Goal: Answer question/provide support: Share knowledge or assist other users

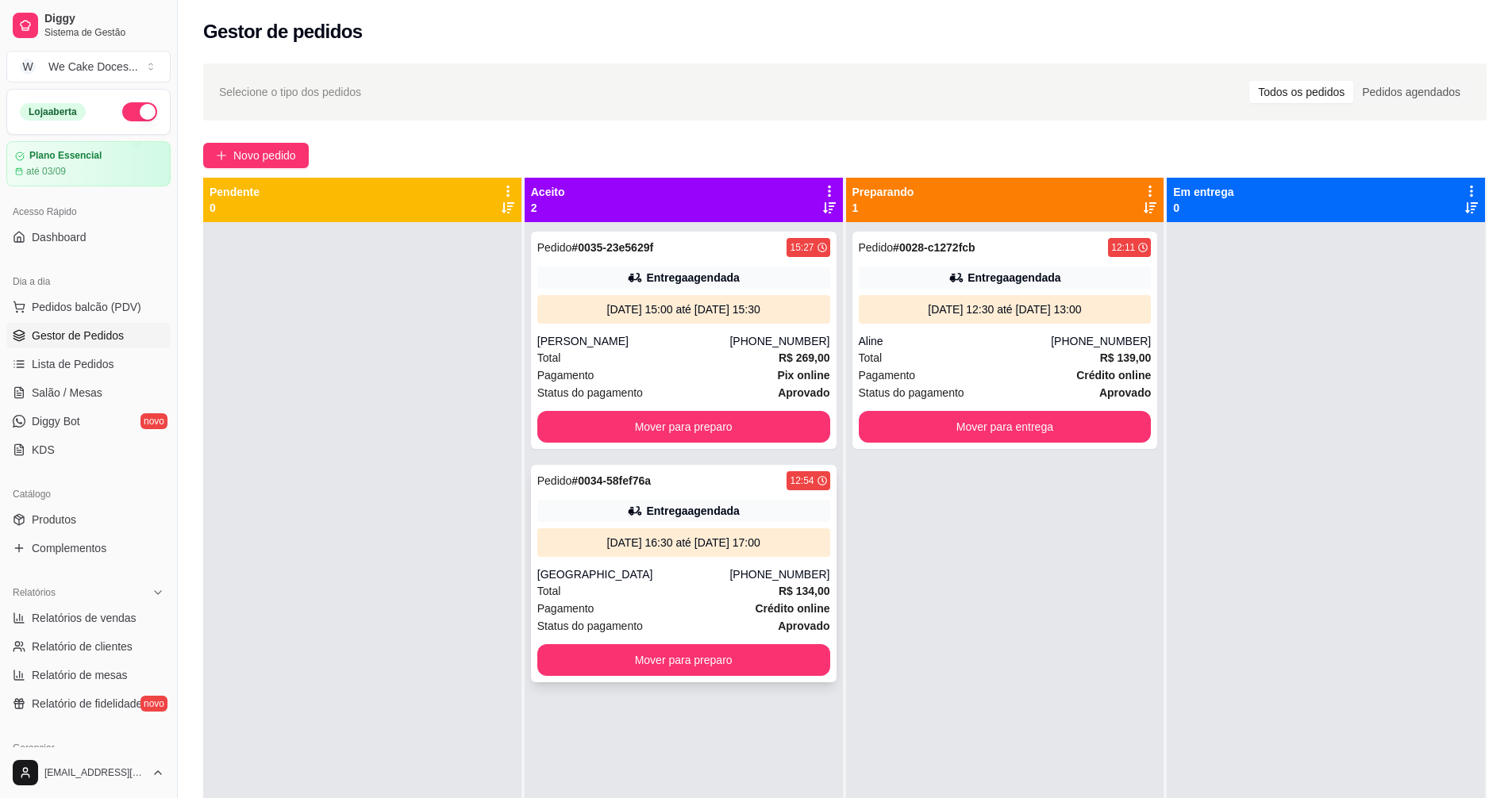
click at [693, 576] on div "[GEOGRAPHIC_DATA]" at bounding box center [633, 575] width 193 height 16
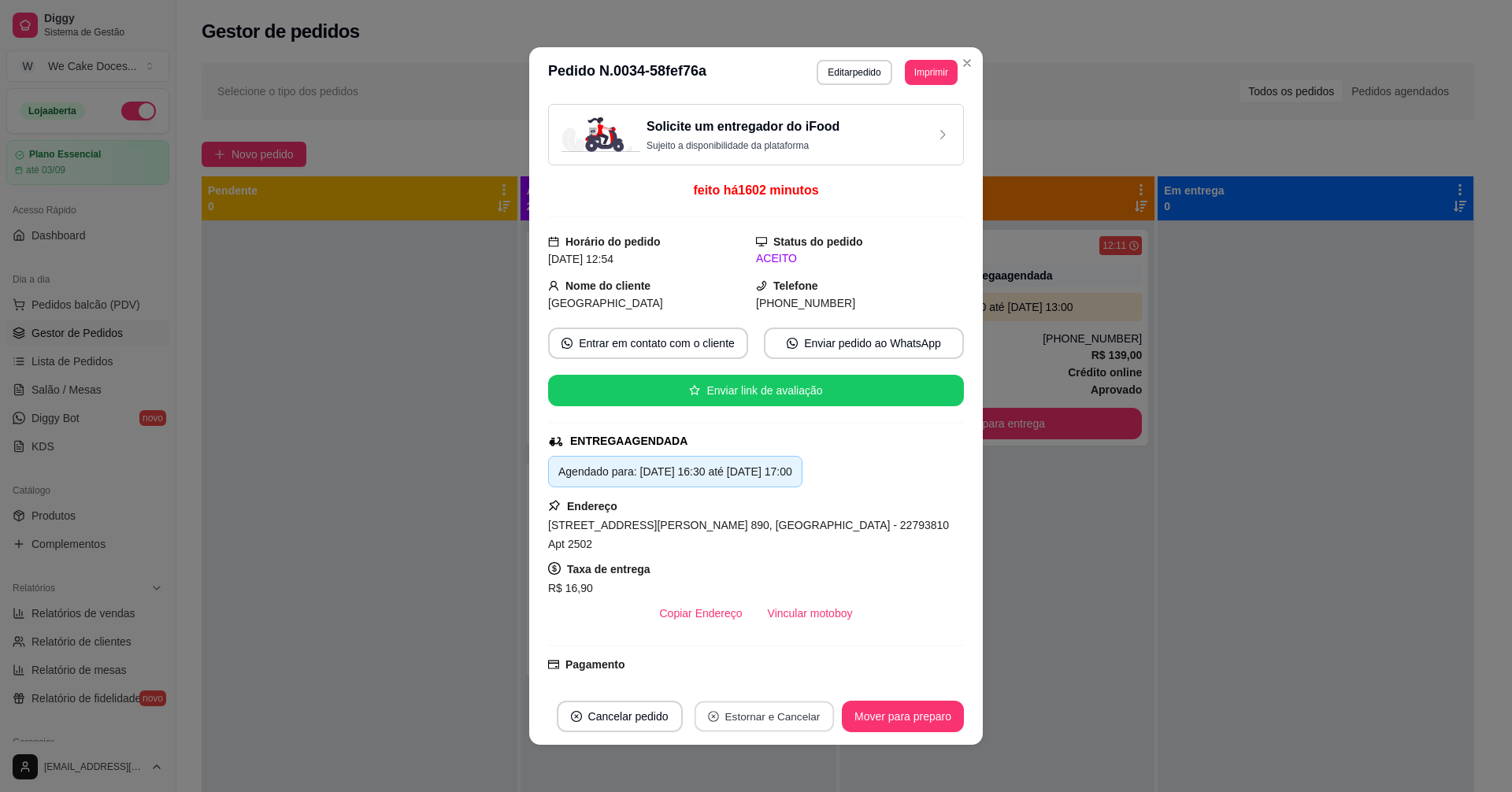
click at [732, 718] on button "Estornar e Cancelar" at bounding box center [763, 717] width 140 height 31
click at [807, 679] on button "Sim" at bounding box center [805, 677] width 62 height 31
click at [963, 61] on icon "Close" at bounding box center [967, 63] width 13 height 13
click at [713, 335] on button "Entrar em contato com o cliente" at bounding box center [648, 344] width 194 height 31
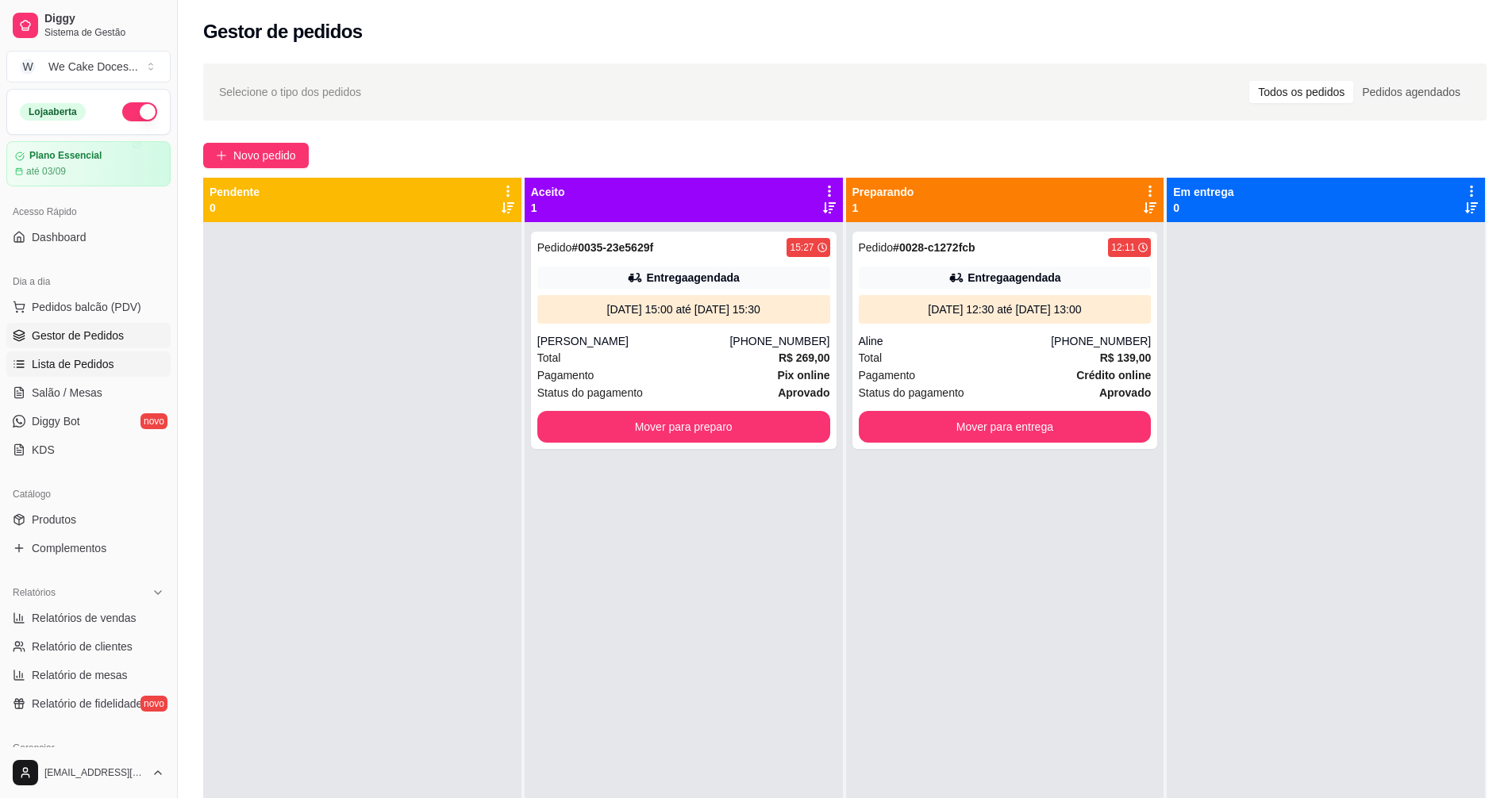
click at [72, 360] on span "Lista de Pedidos" at bounding box center [73, 364] width 83 height 16
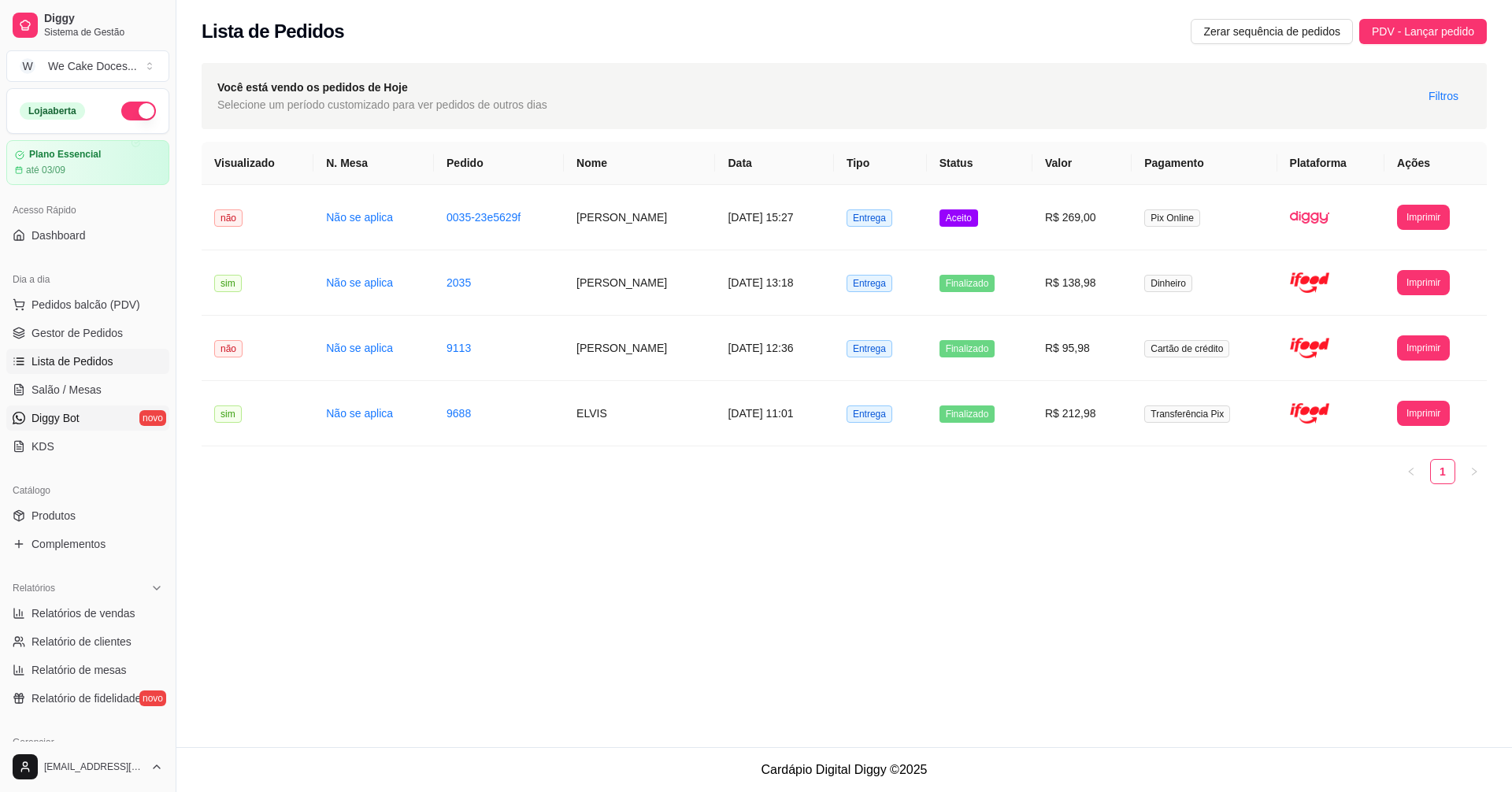
click at [76, 418] on span "Diggy Bot" at bounding box center [56, 418] width 48 height 15
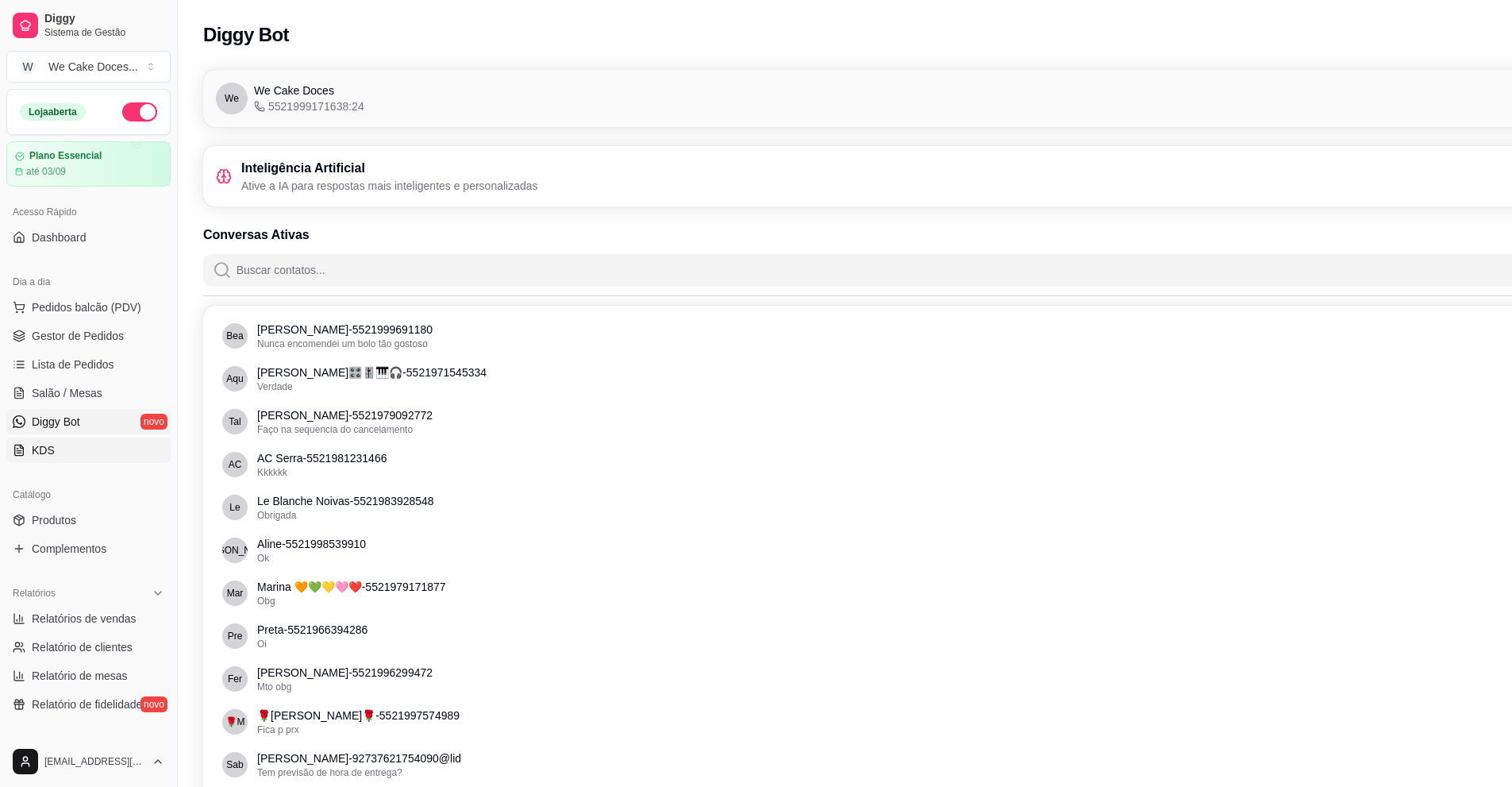
click at [53, 444] on link "KDS" at bounding box center [88, 450] width 164 height 25
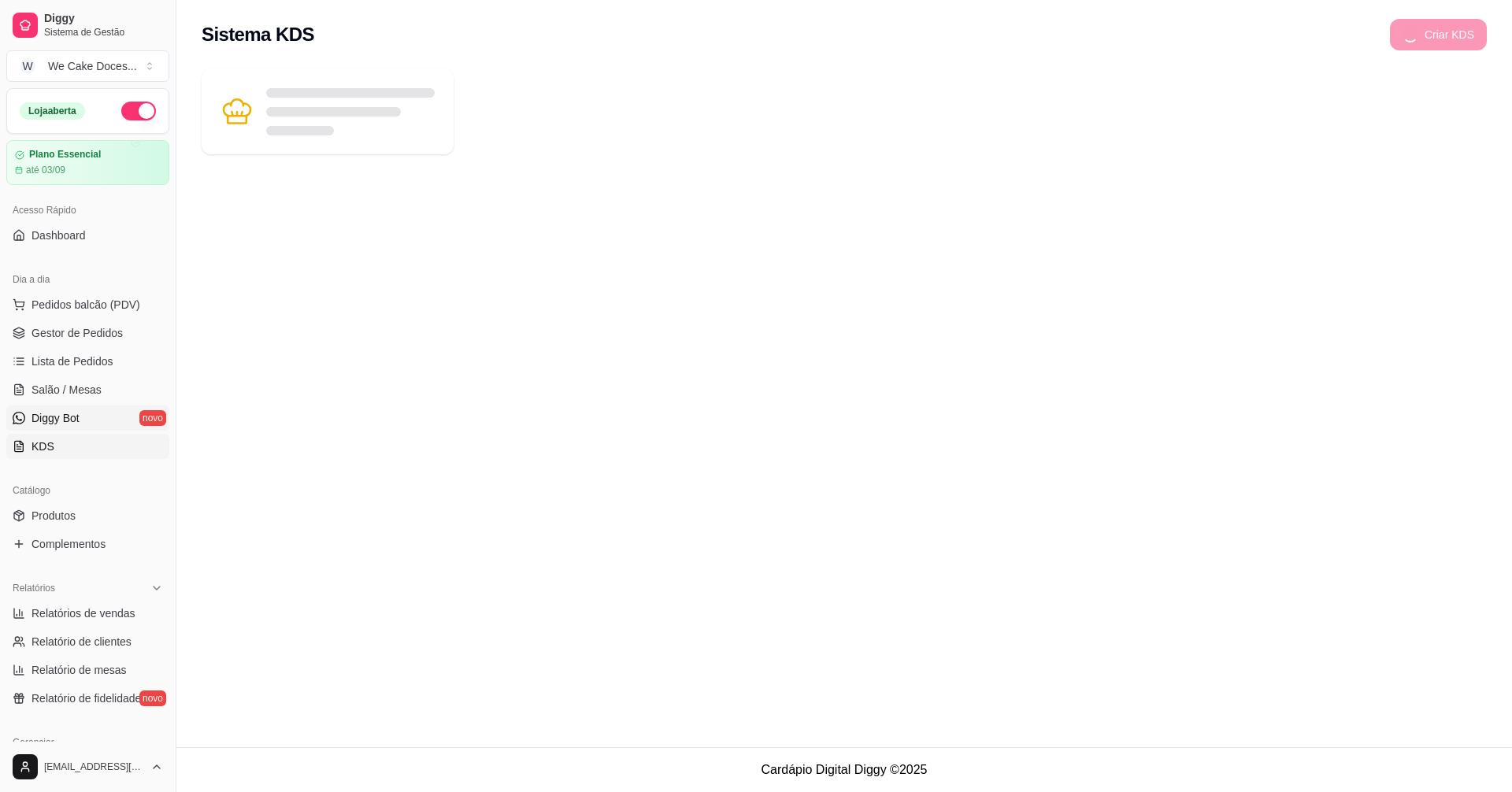
click at [51, 420] on span "Diggy Bot" at bounding box center [56, 418] width 48 height 15
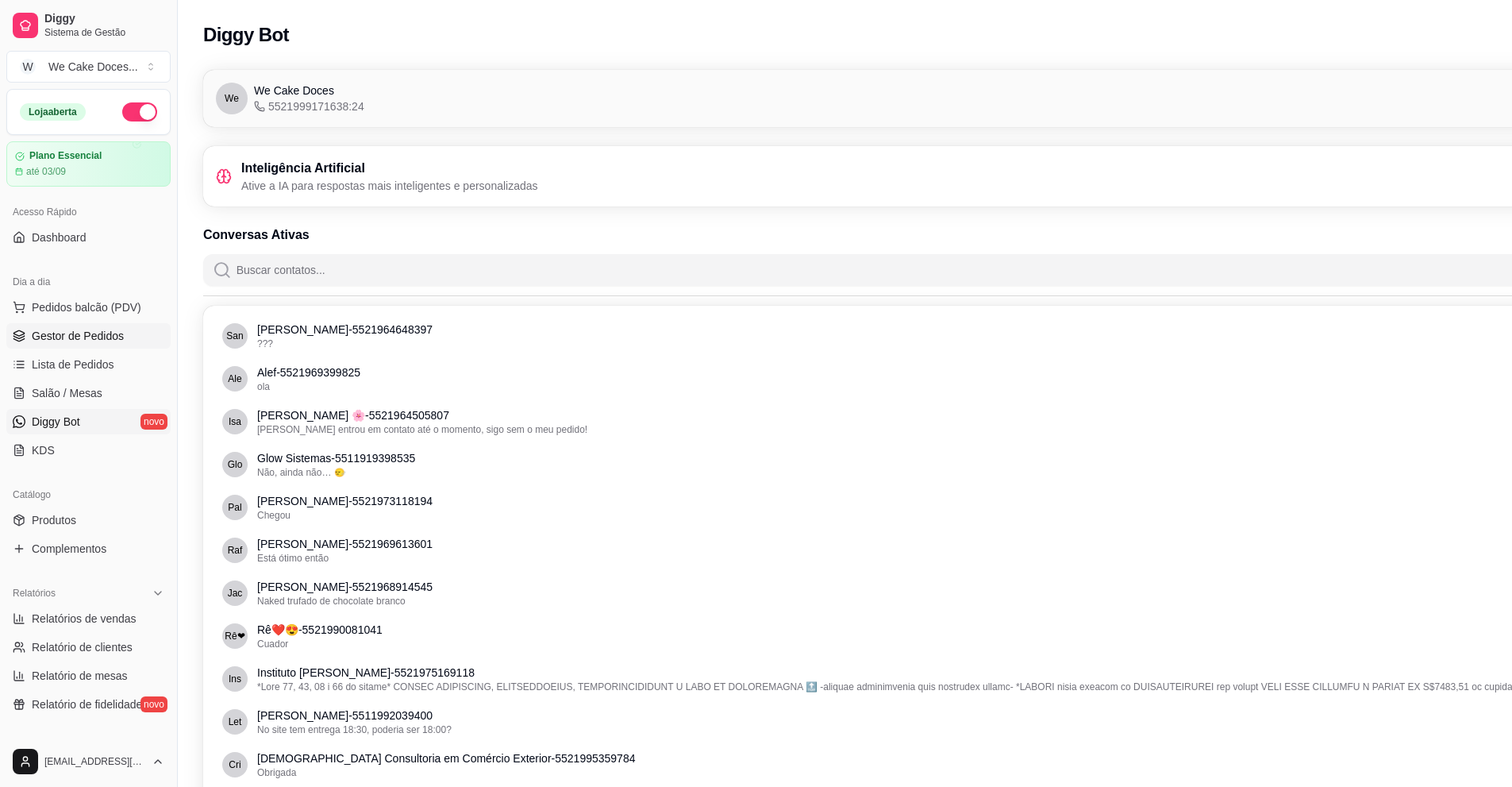
click at [65, 341] on span "Gestor de Pedidos" at bounding box center [78, 336] width 92 height 16
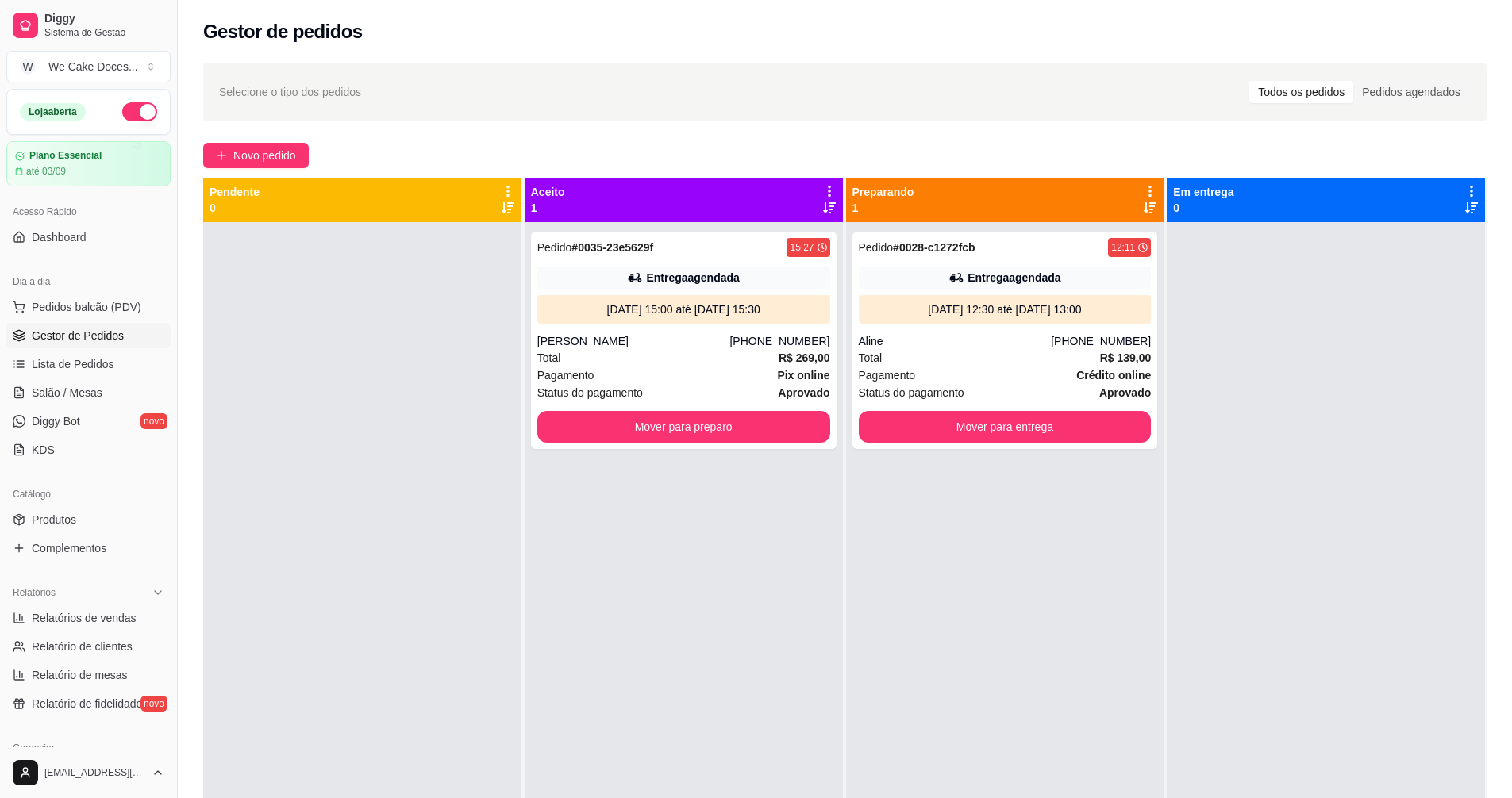
click at [289, 93] on span "Selecione o tipo dos pedidos" at bounding box center [290, 92] width 142 height 17
click at [80, 650] on span "Relatório de clientes" at bounding box center [83, 647] width 101 height 16
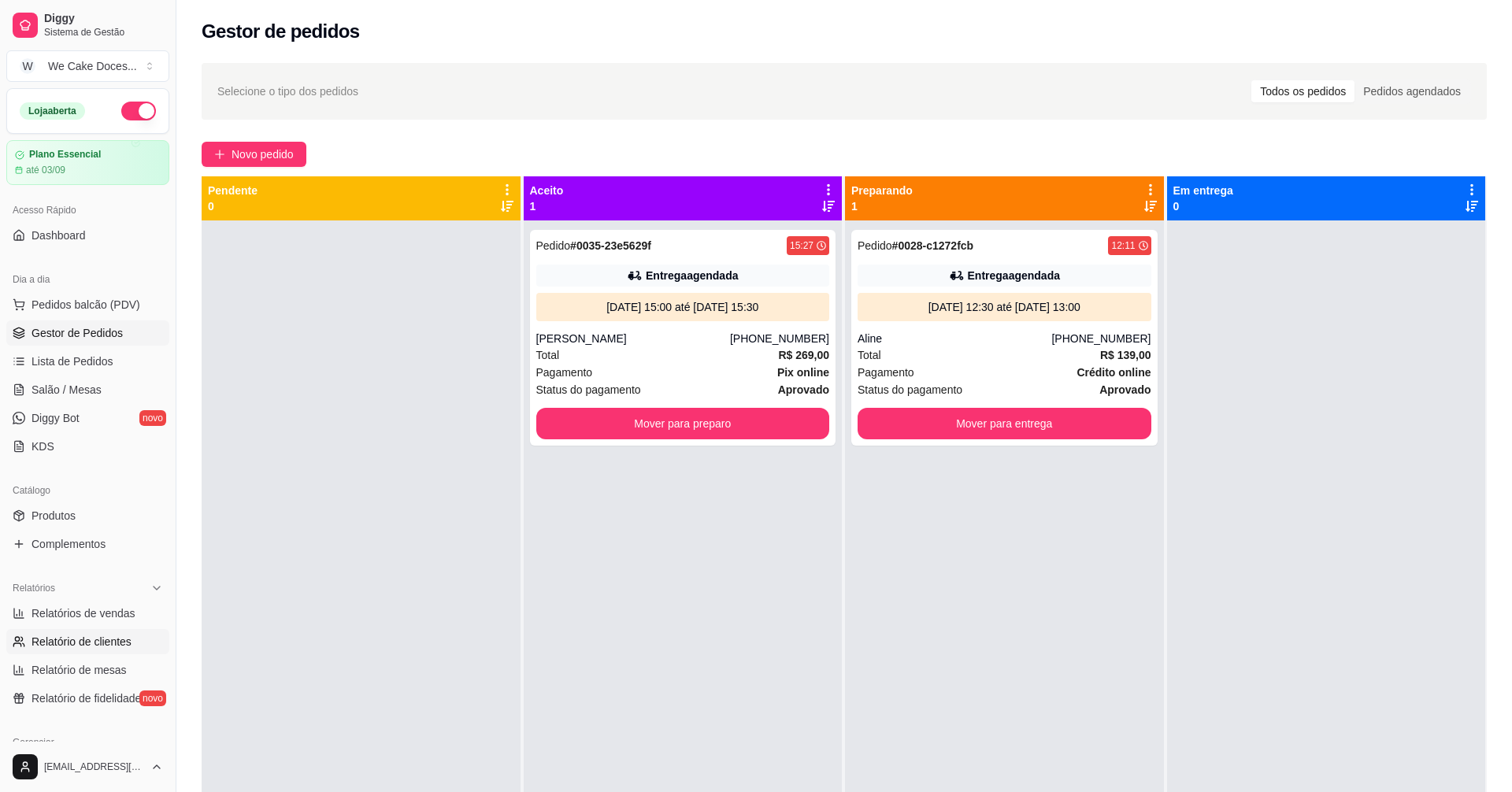
select select "30"
select select "HIGHEST_TOTAL_SPENT_WITH_ORDERS"
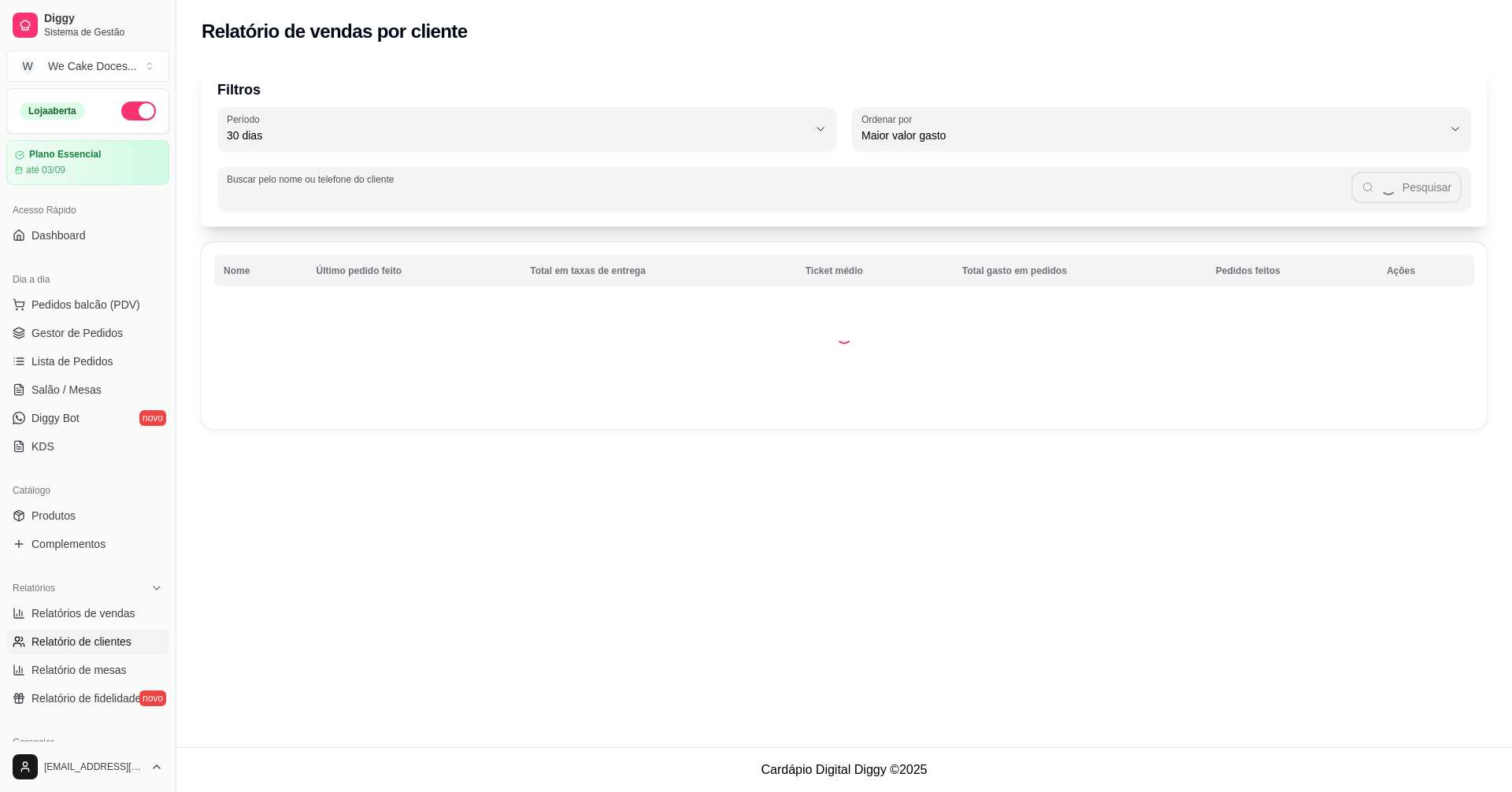
click at [413, 188] on input "Buscar pelo nome ou telefone do cliente" at bounding box center [788, 196] width 1125 height 15
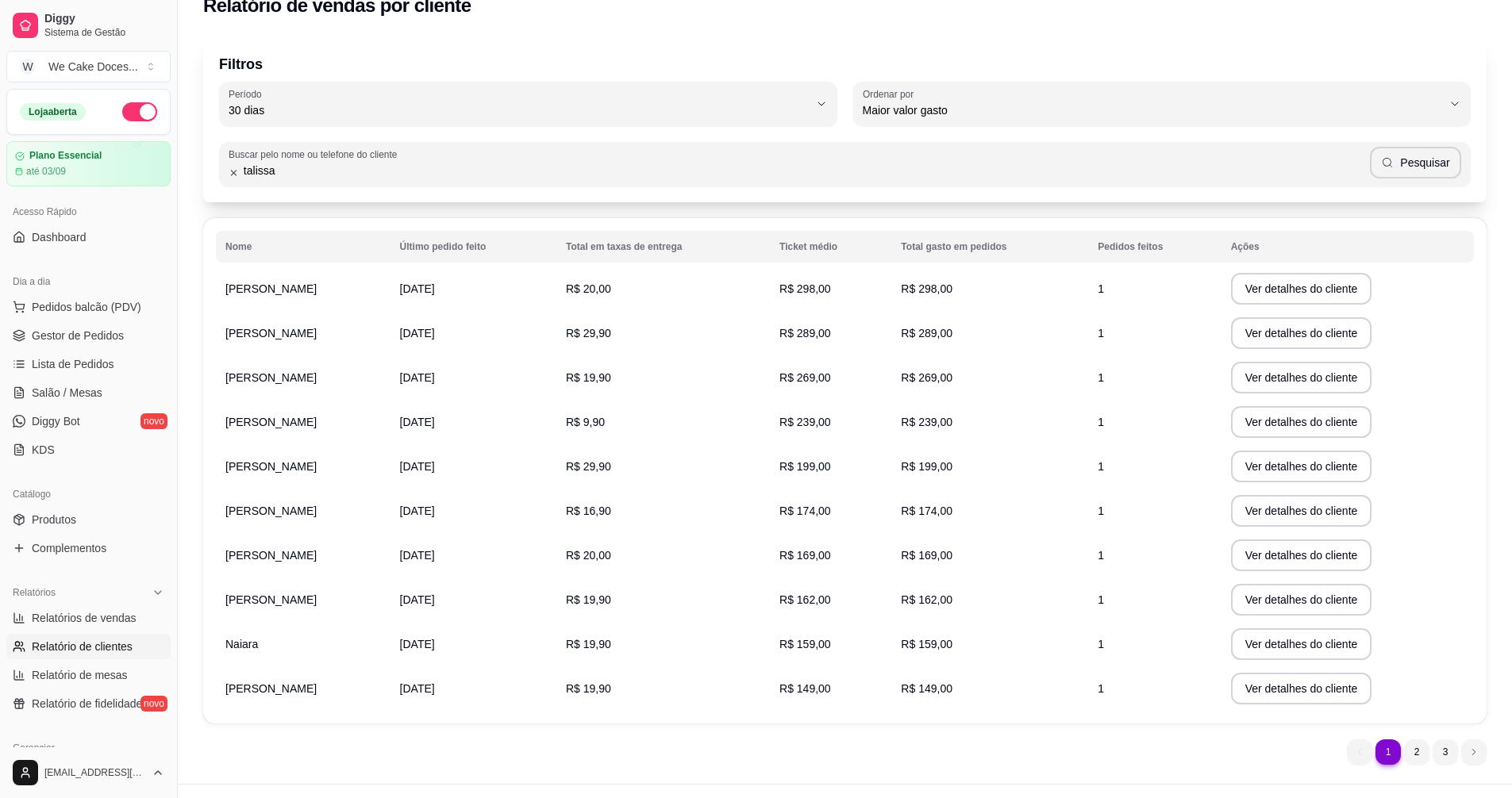
scroll to position [57, 0]
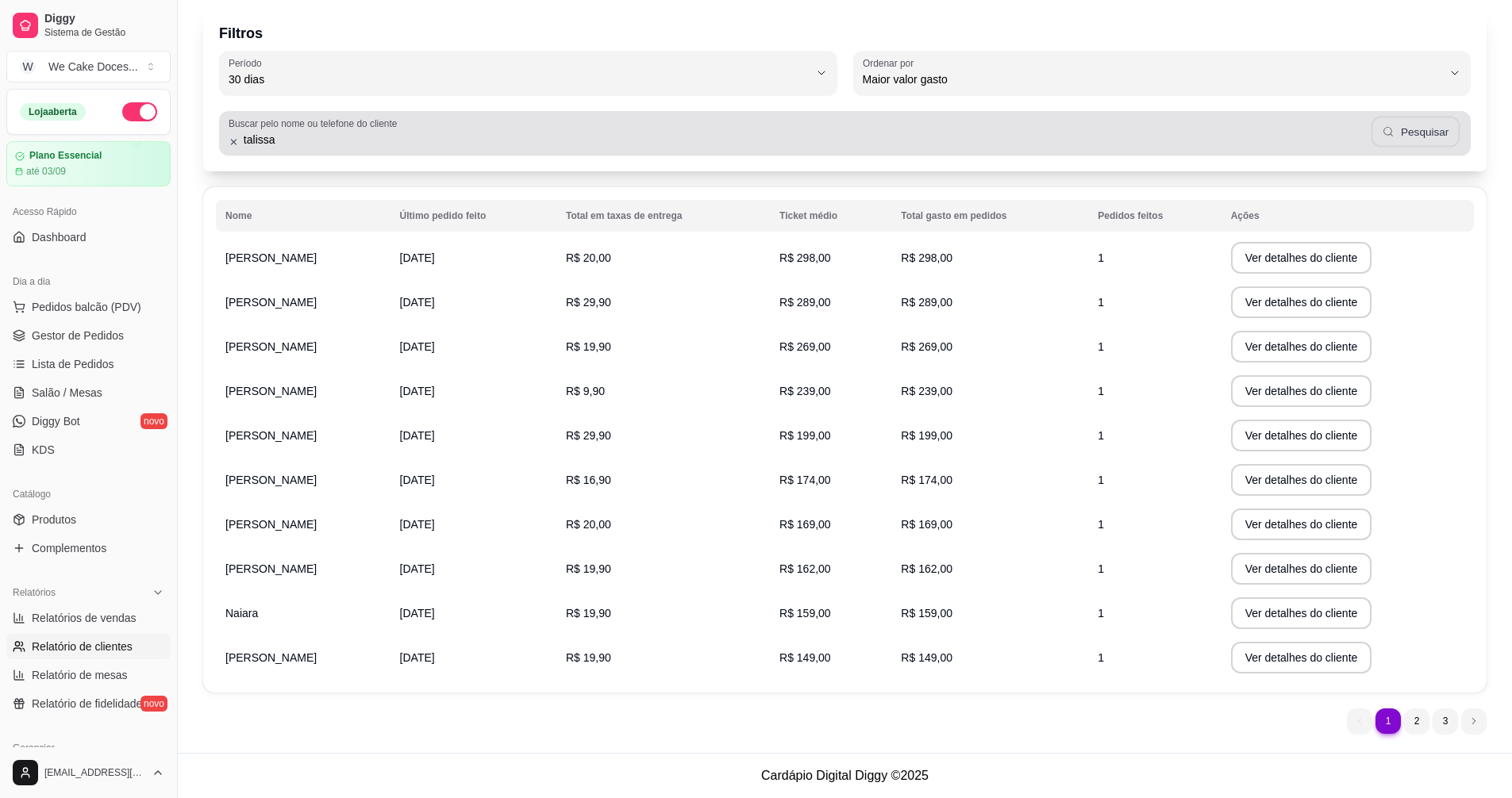
click at [1422, 133] on button "Pesquisar" at bounding box center [1416, 132] width 89 height 31
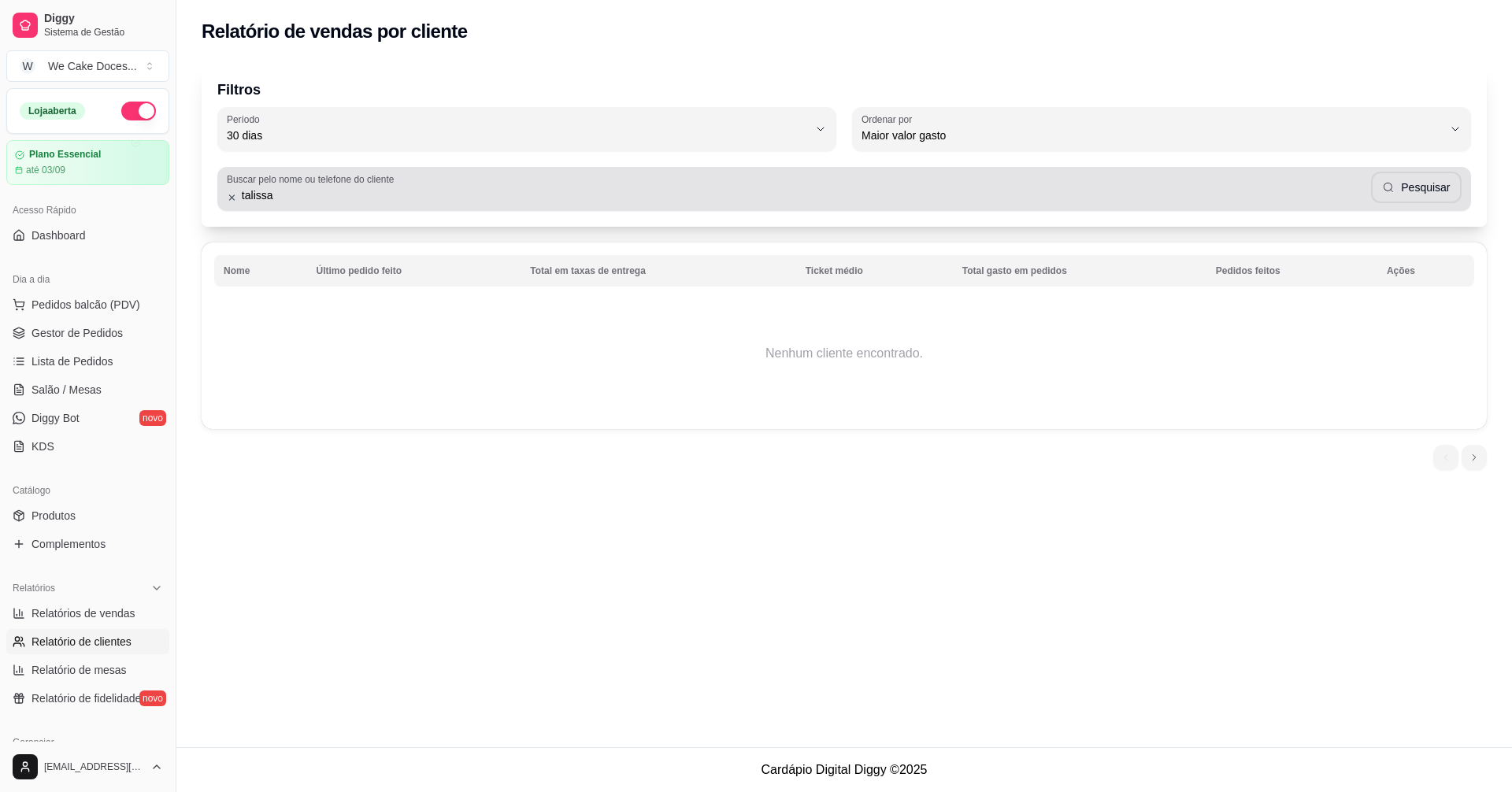
click at [333, 204] on div "talissa Pesquisar" at bounding box center [844, 189] width 1235 height 32
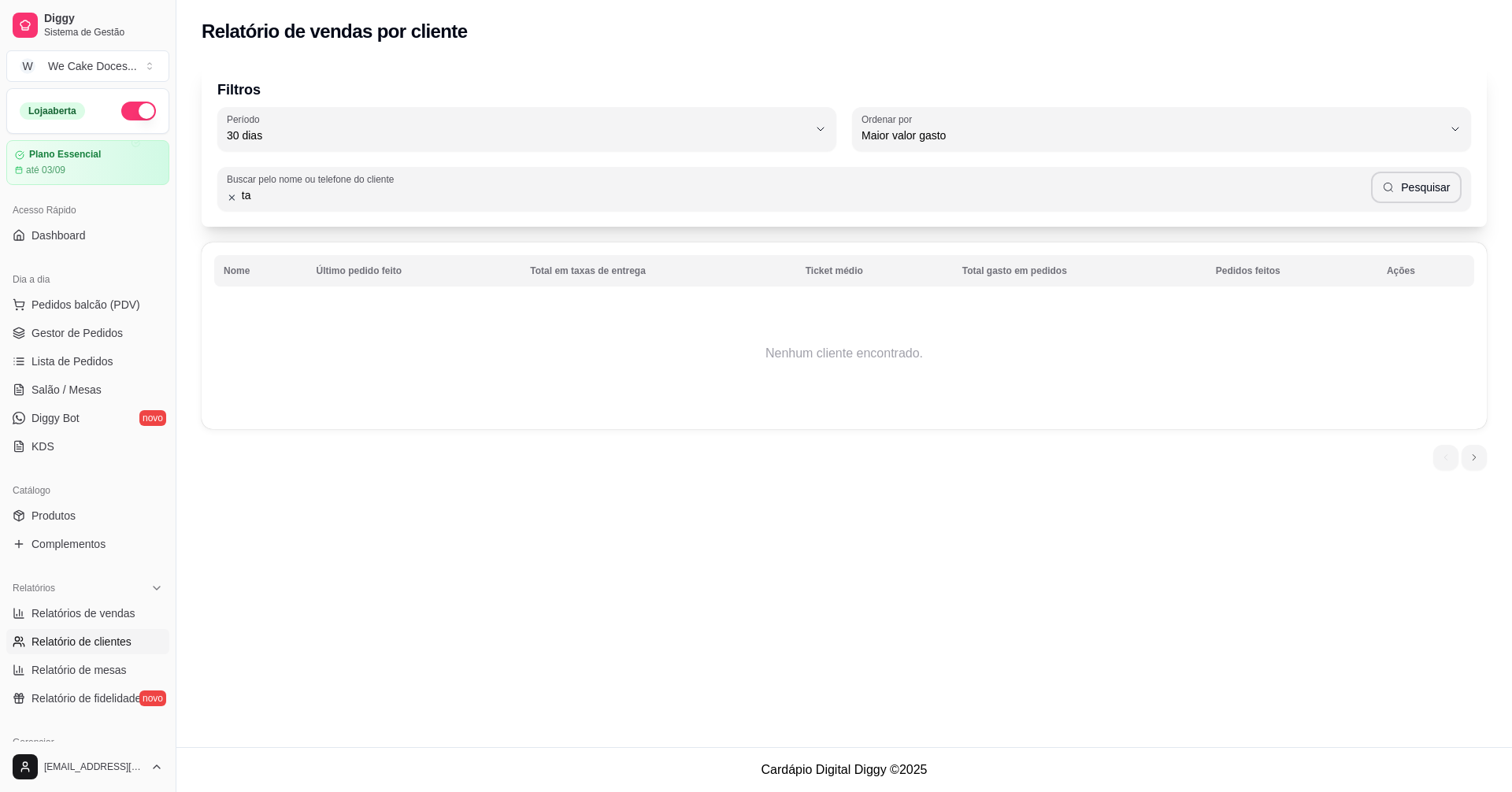
type input "t"
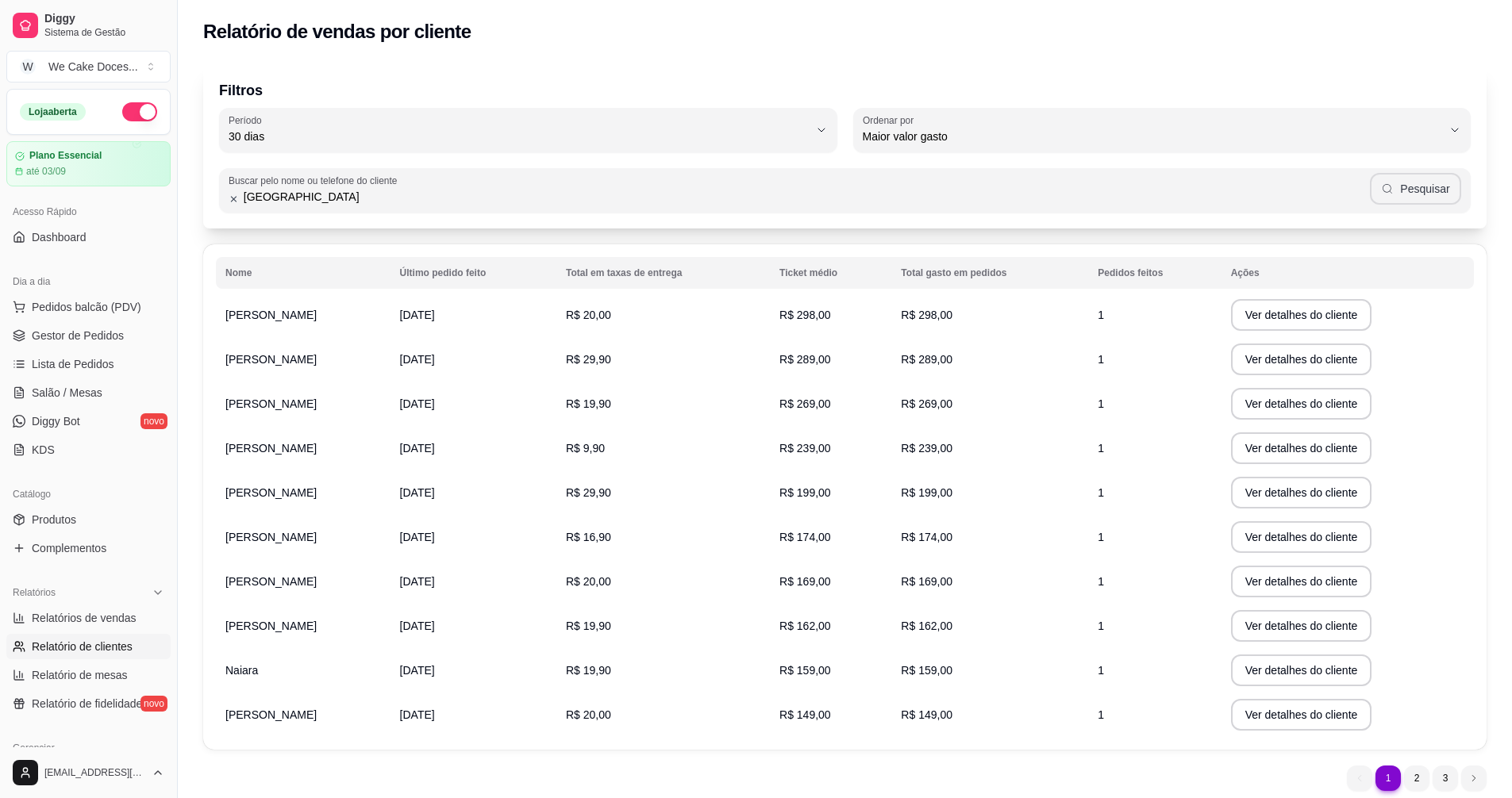
click at [1424, 189] on button "Pesquisar" at bounding box center [1416, 188] width 91 height 32
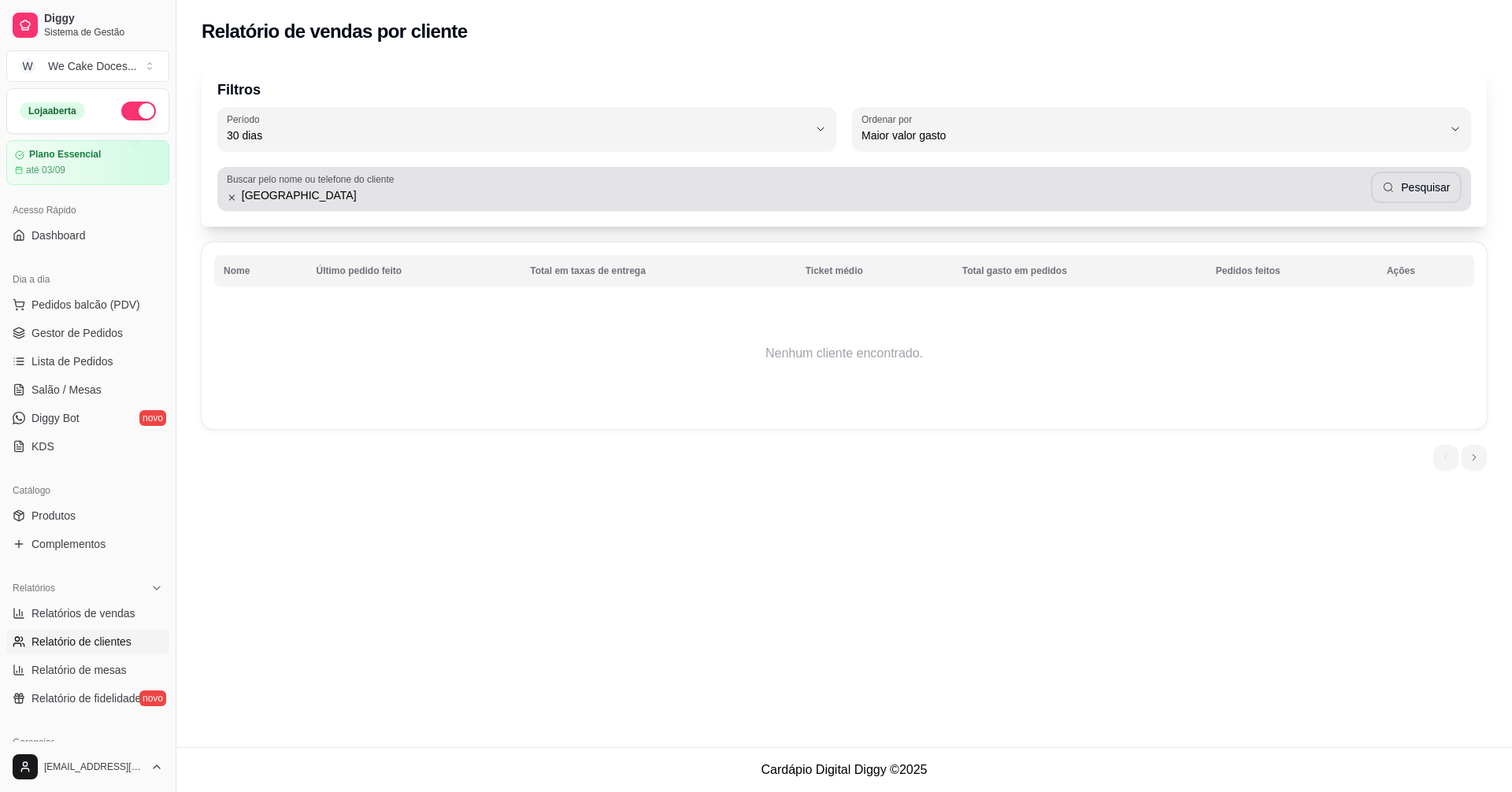
click at [450, 205] on div "Buscar pelo nome ou telefone do cliente Talissa Pesquisar" at bounding box center [844, 189] width 1254 height 44
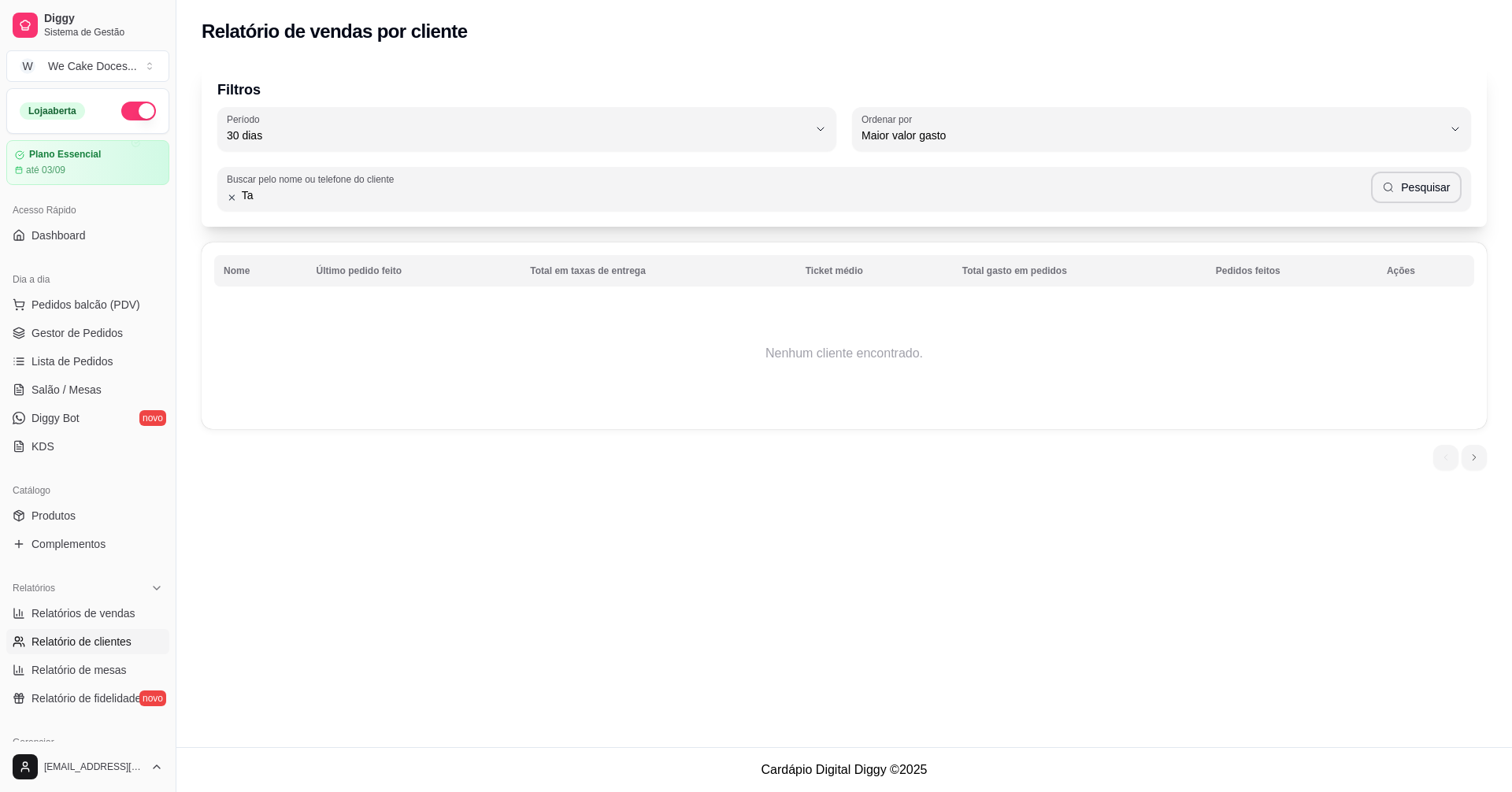
type input "T"
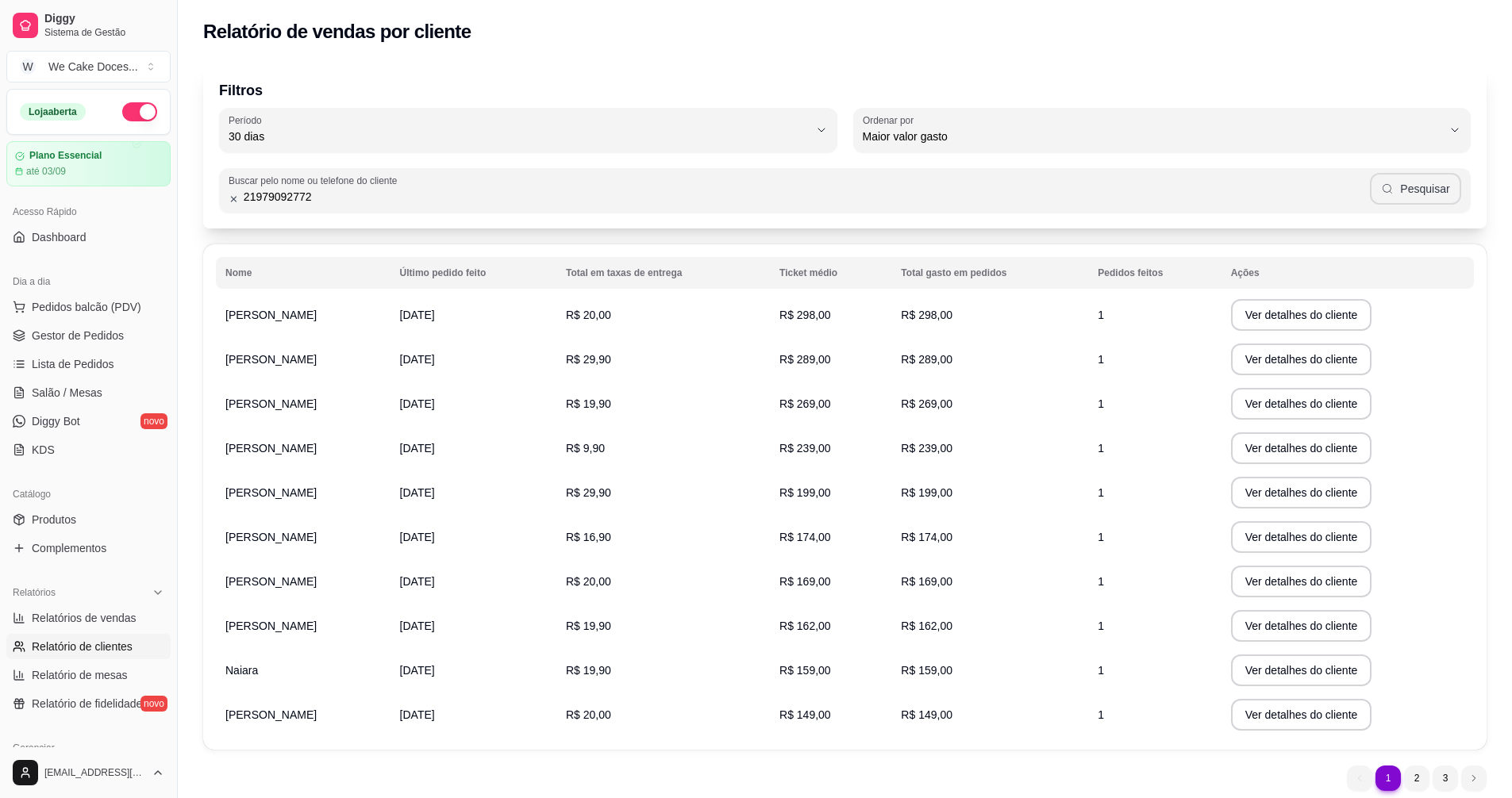
click at [1429, 179] on button "Pesquisar" at bounding box center [1416, 188] width 91 height 32
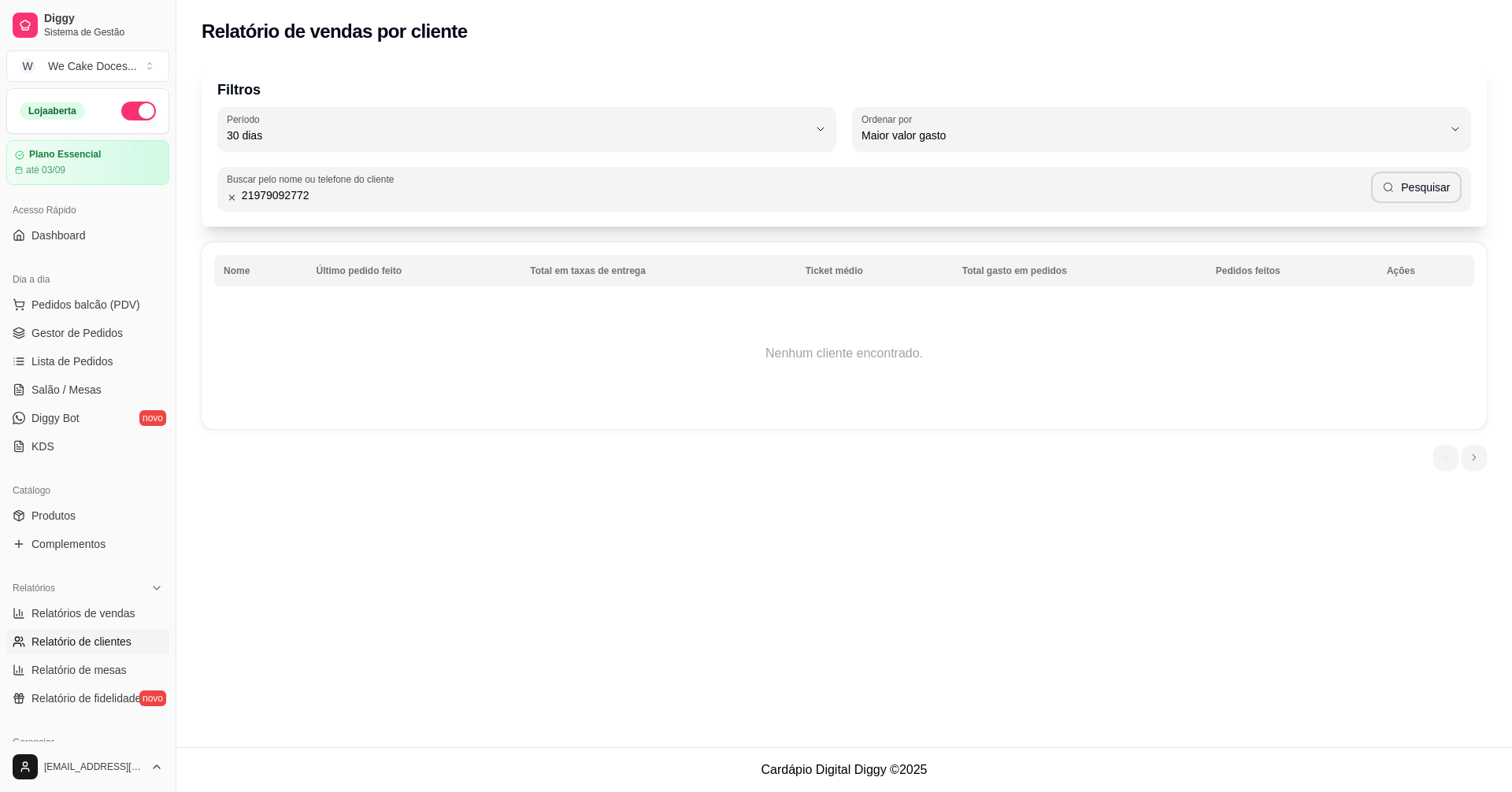
click at [408, 200] on input "21979092772" at bounding box center [804, 196] width 1134 height 15
type input "2"
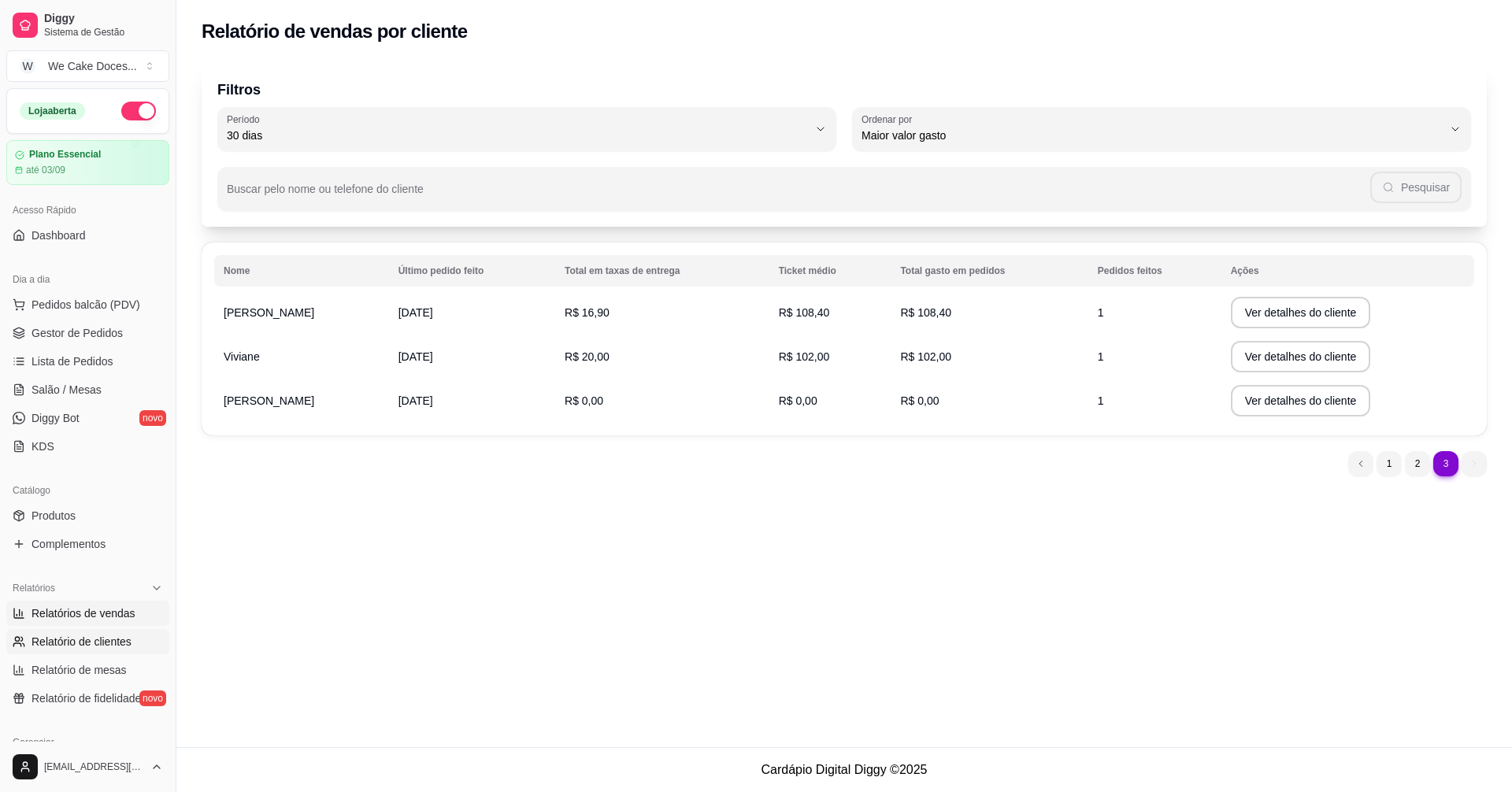
click at [86, 609] on span "Relatórios de vendas" at bounding box center [84, 614] width 104 height 15
select select "ALL"
select select "0"
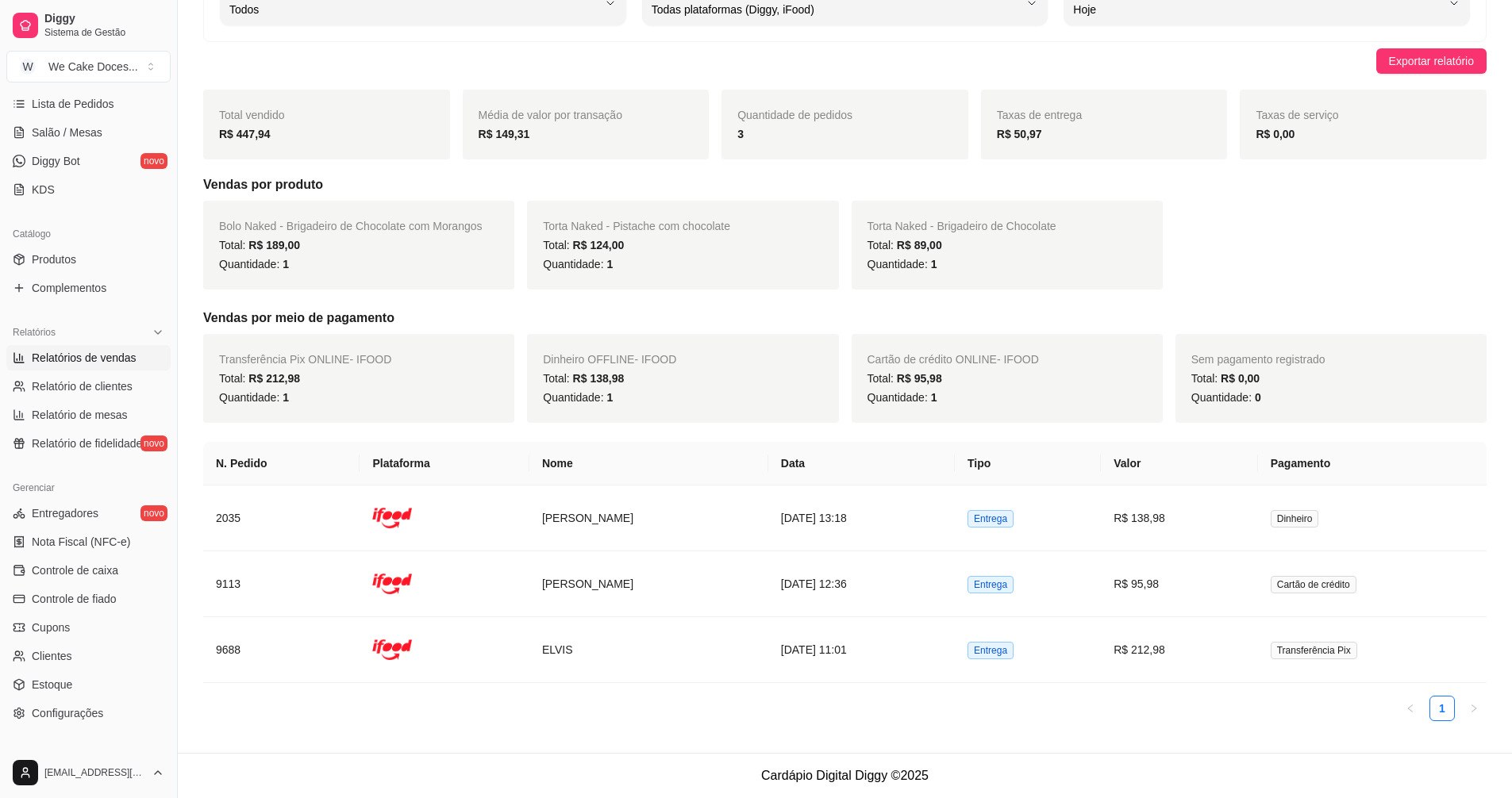
scroll to position [261, 0]
click at [75, 572] on span "Controle de caixa" at bounding box center [75, 570] width 86 height 16
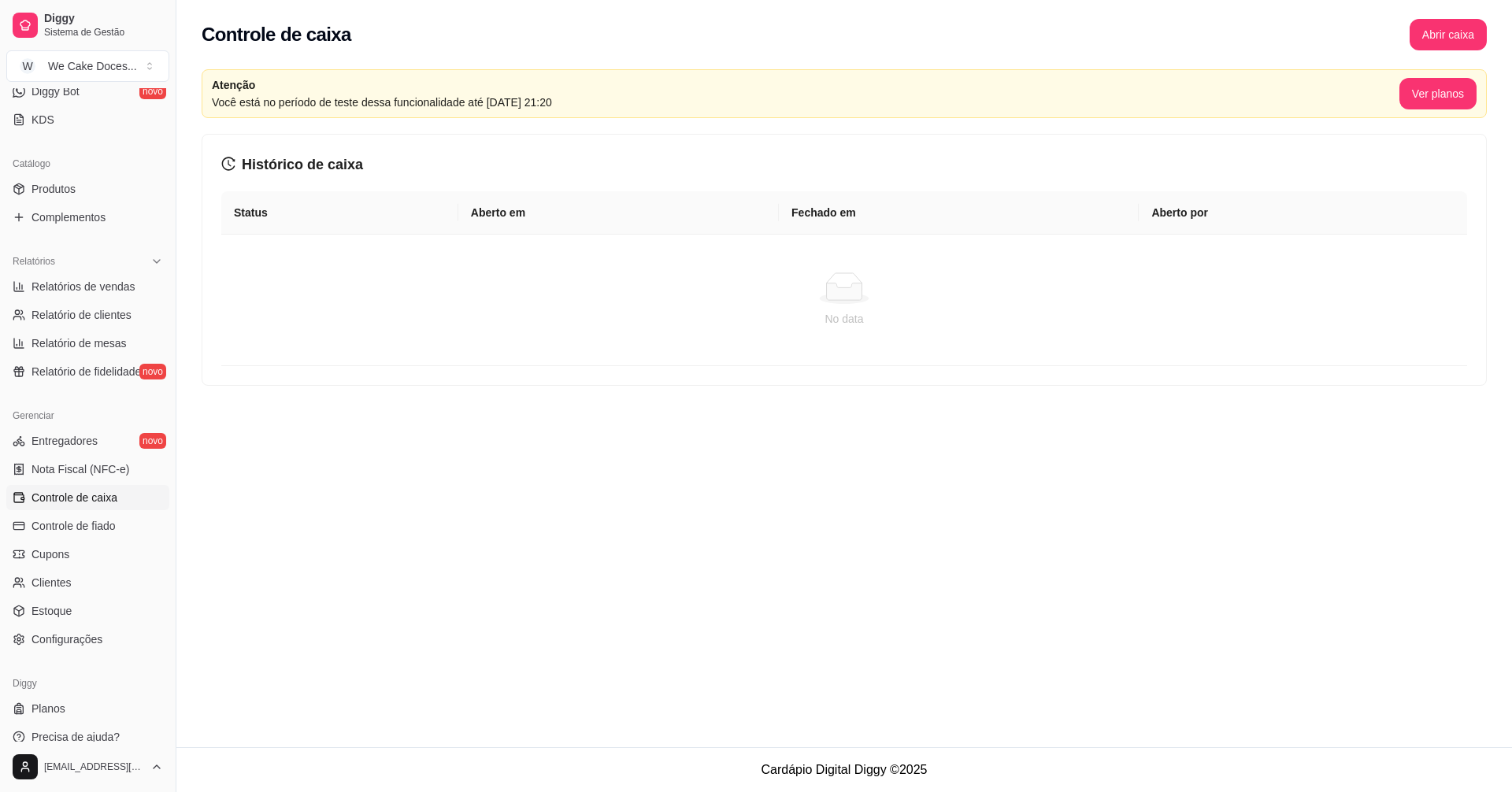
scroll to position [339, 0]
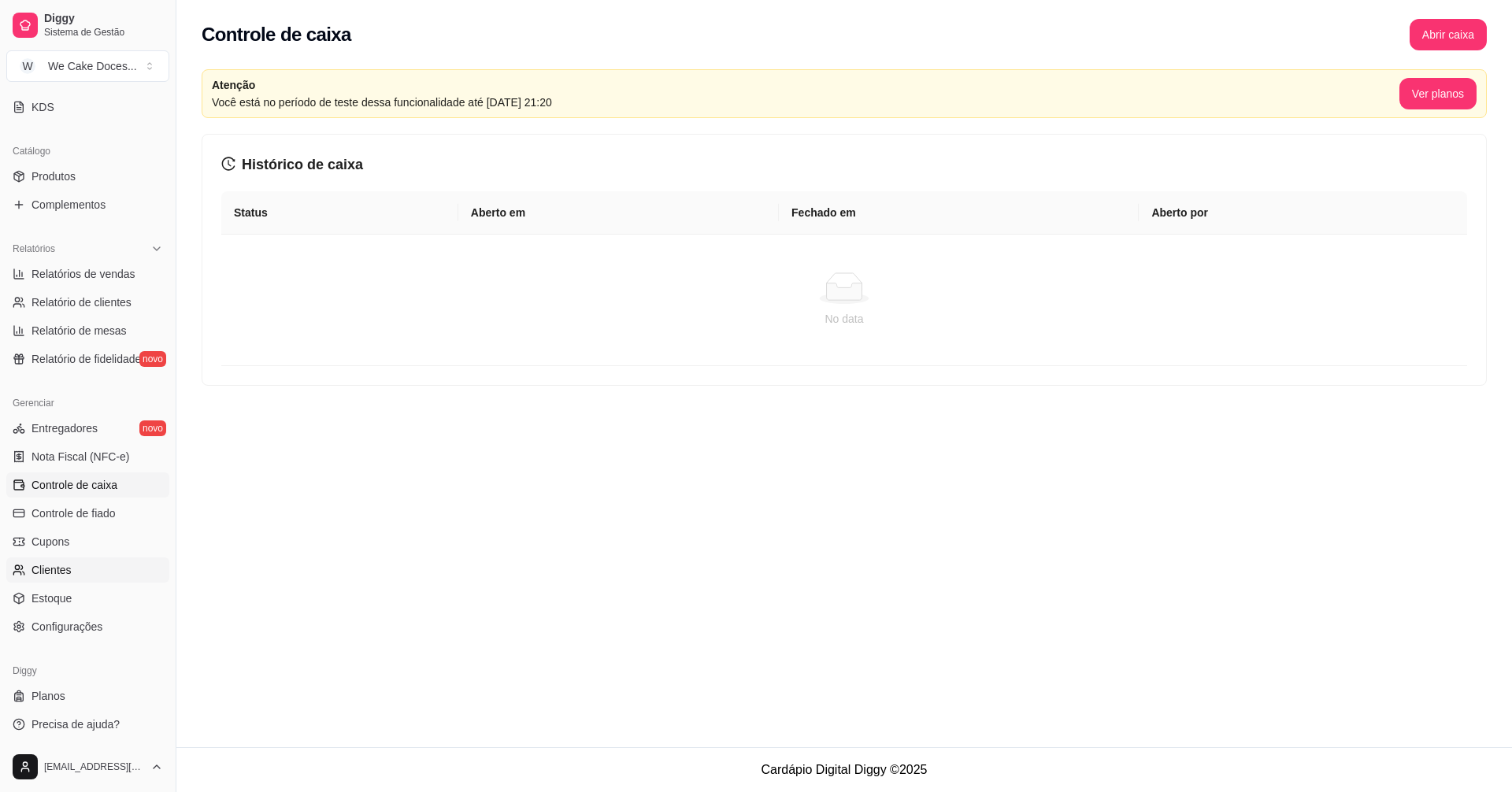
click at [58, 568] on span "Clientes" at bounding box center [52, 570] width 40 height 15
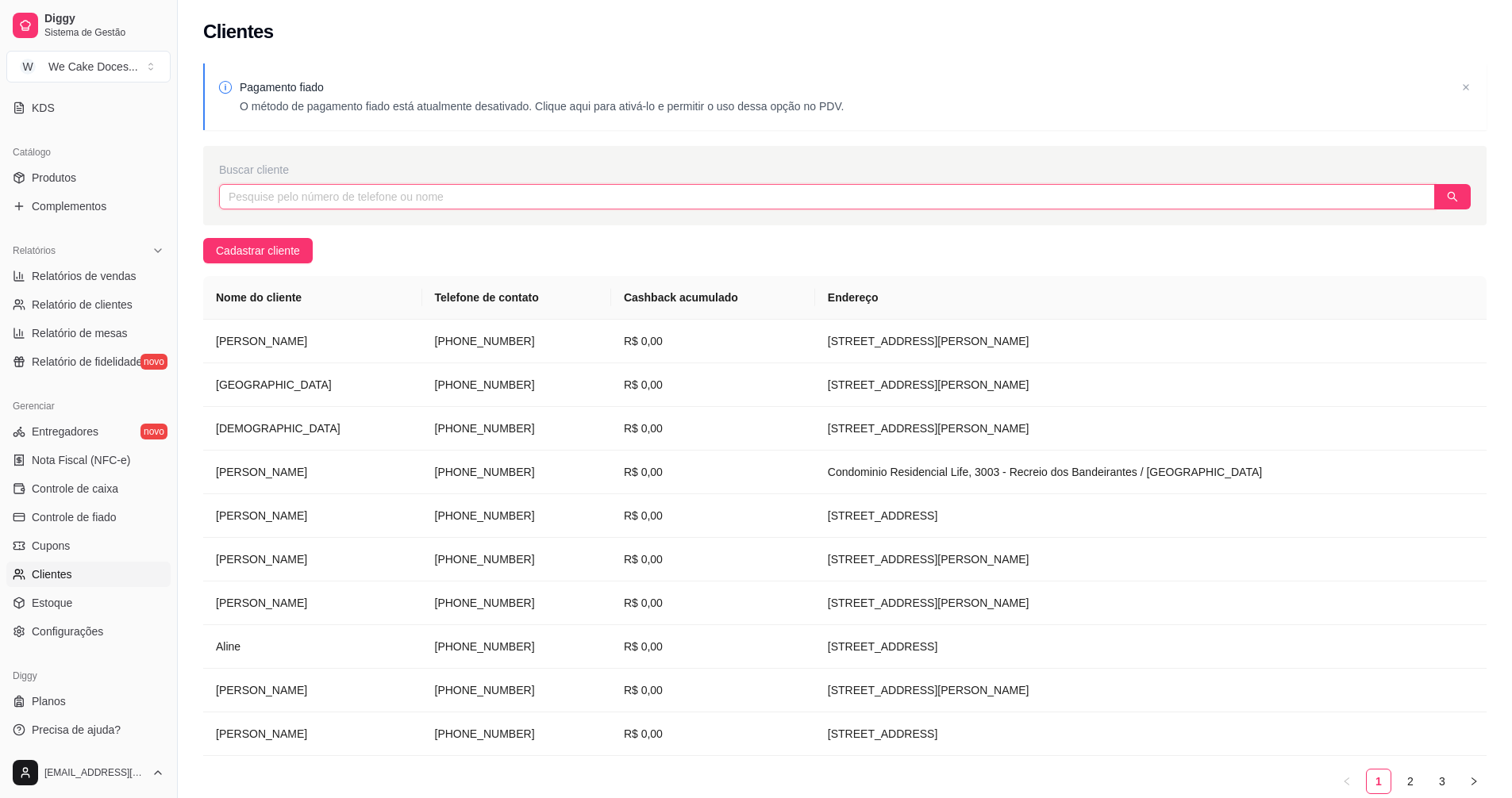
click at [344, 199] on input "text" at bounding box center [827, 197] width 1216 height 25
click at [516, 388] on td "[PHONE_NUMBER]" at bounding box center [517, 384] width 189 height 44
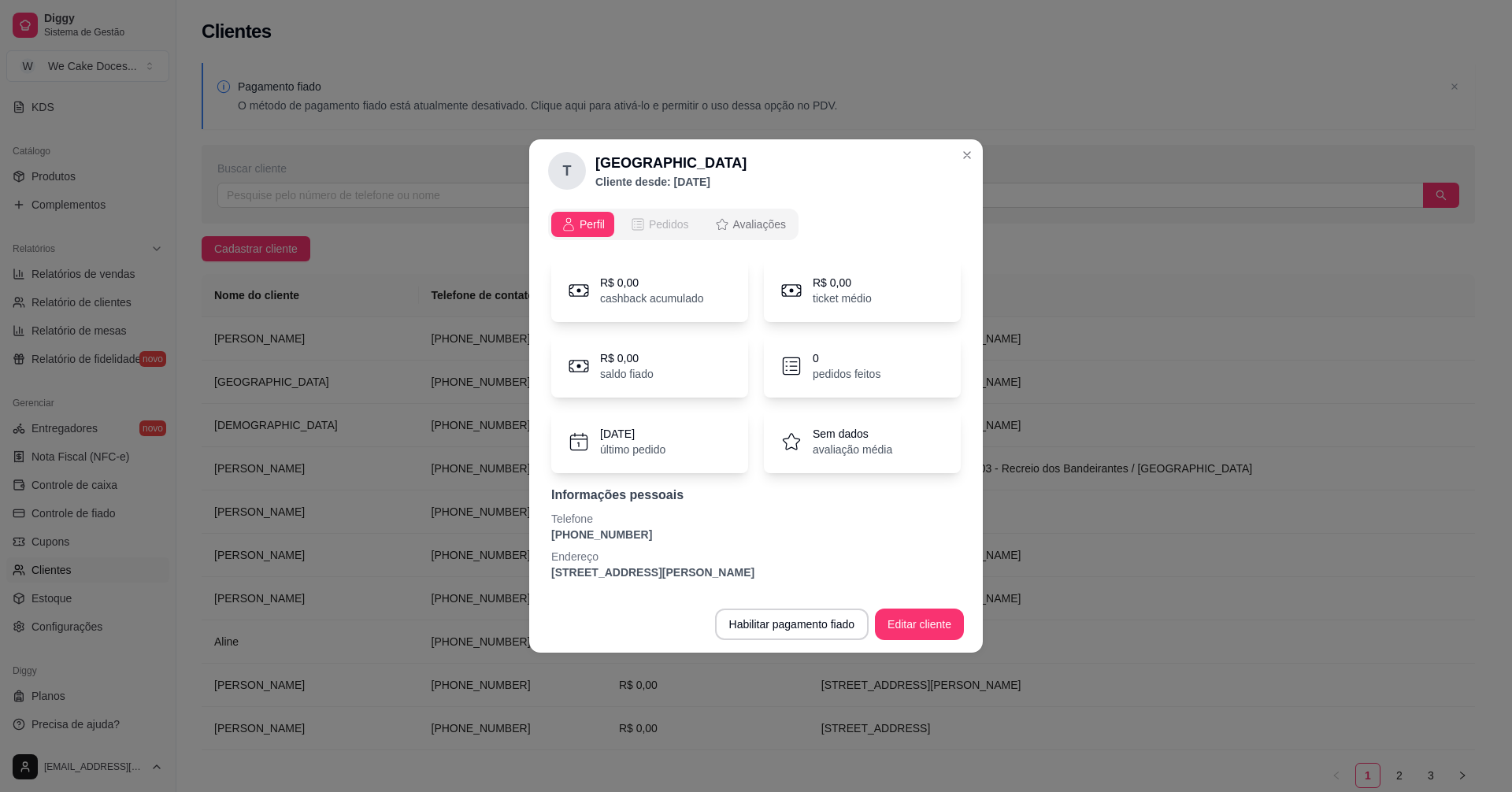
click at [661, 228] on span "Pedidos" at bounding box center [670, 224] width 40 height 15
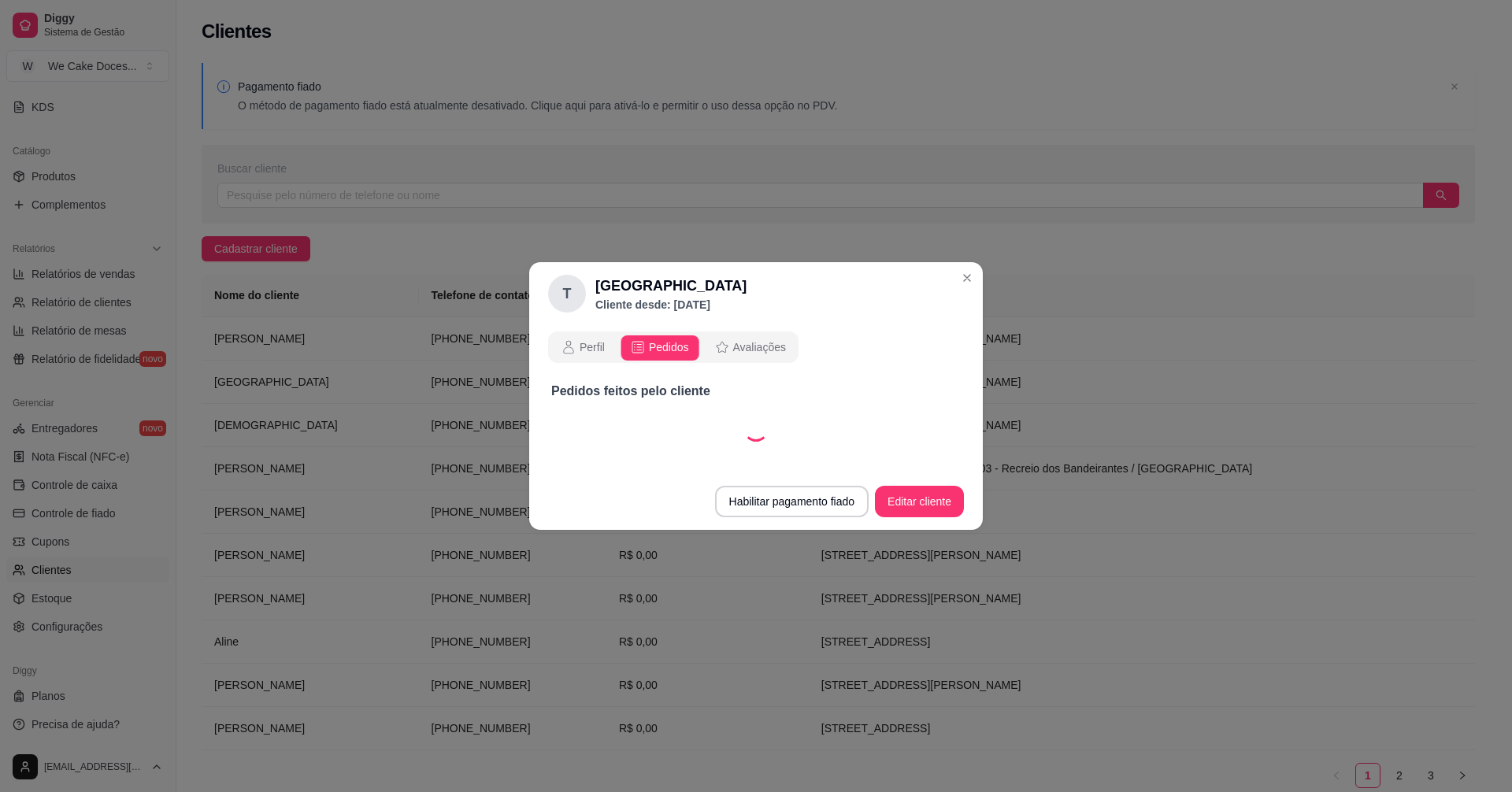
select select "30"
select select "ALL"
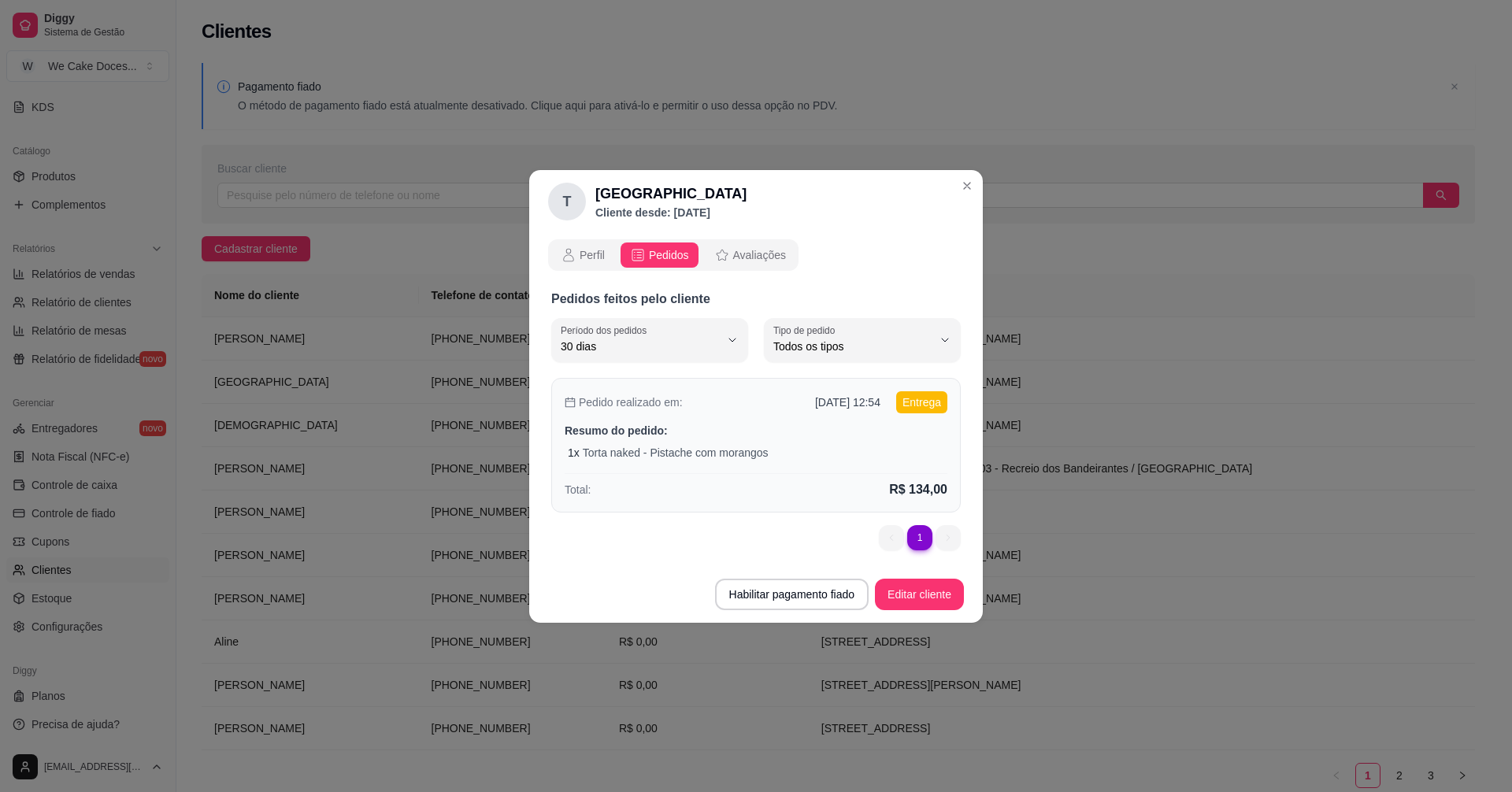
click at [749, 456] on p "Torta naked - Pistache com morangos" at bounding box center [676, 453] width 186 height 15
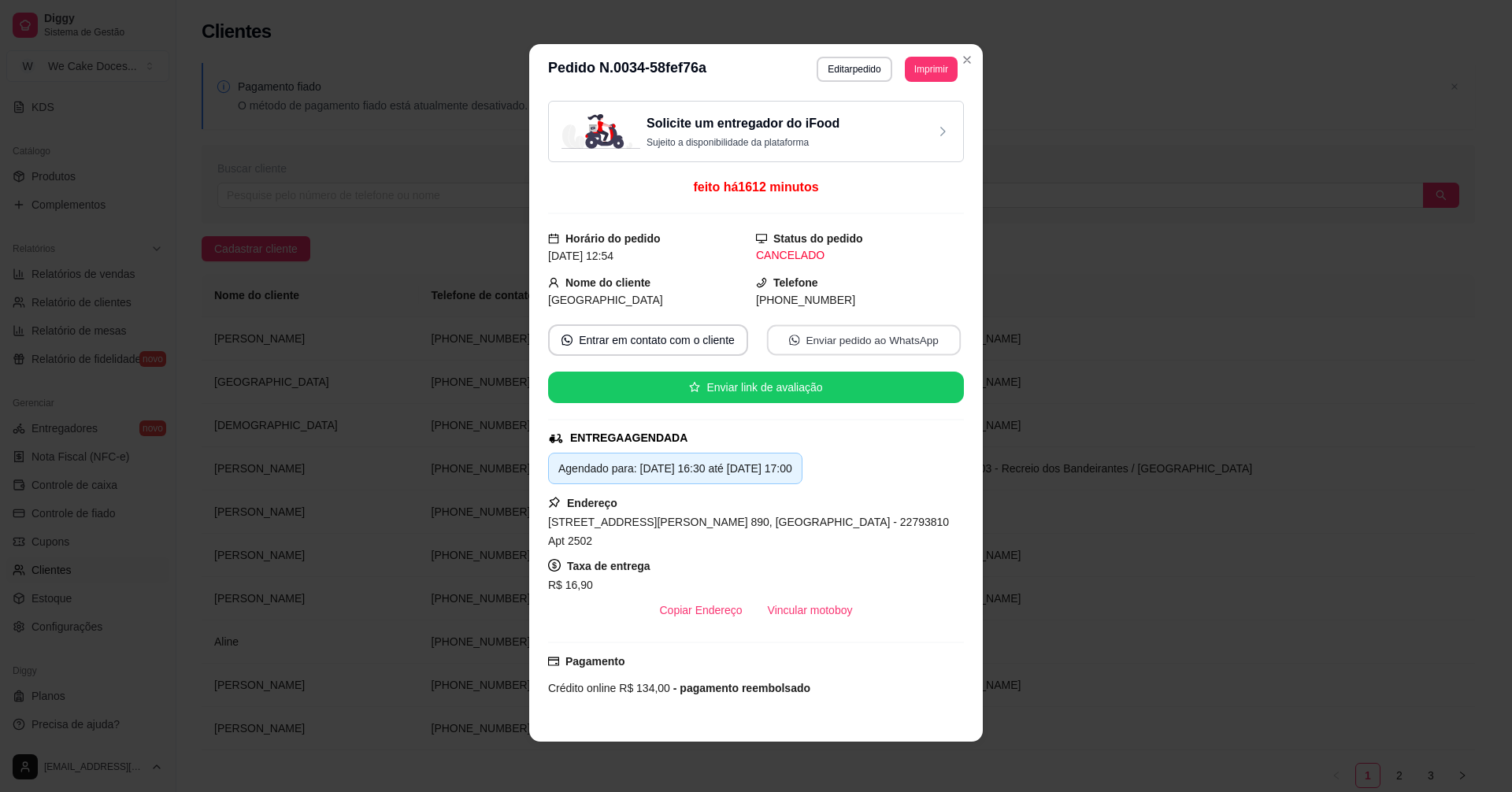
click at [826, 350] on button "Enviar pedido ao WhatsApp" at bounding box center [863, 341] width 194 height 31
select select "30"
select select "ALL"
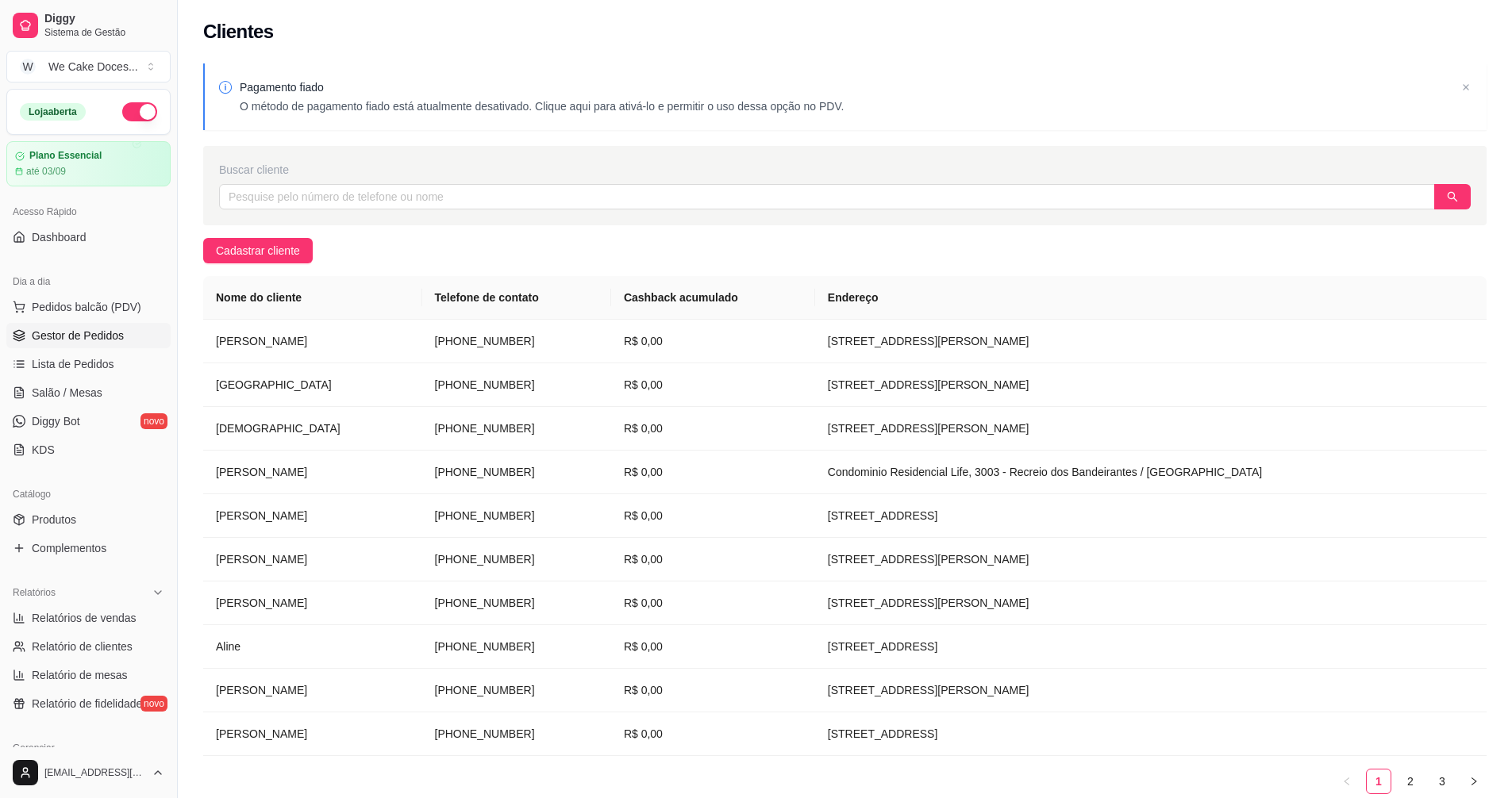
click at [84, 339] on span "Gestor de Pedidos" at bounding box center [78, 336] width 92 height 16
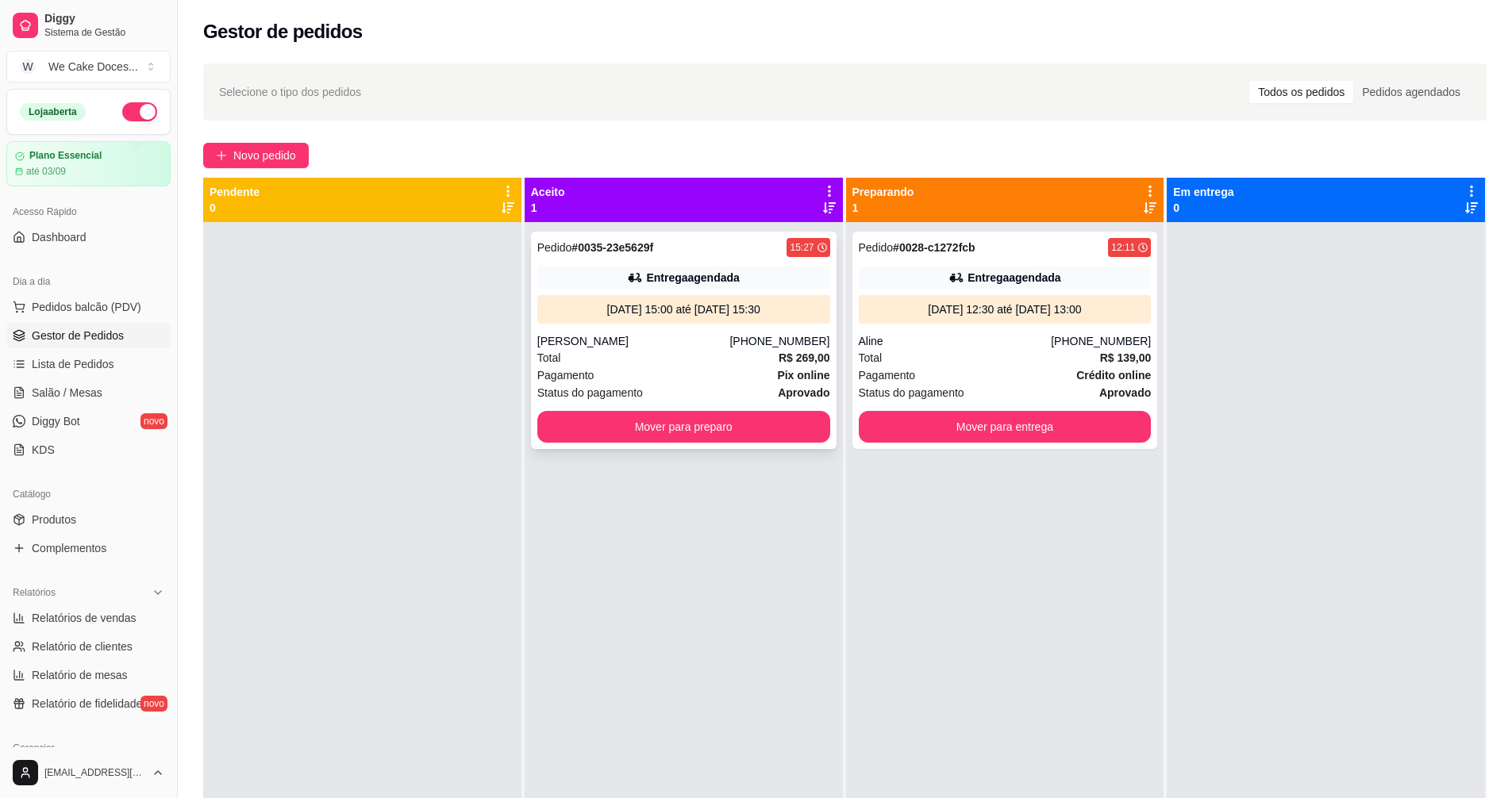
click at [717, 260] on div "Pedido # 0035-23e5629f 15:27 Entrega agendada 15/08/25 às 15:00 até 15/08/25 às…" at bounding box center [684, 341] width 306 height 217
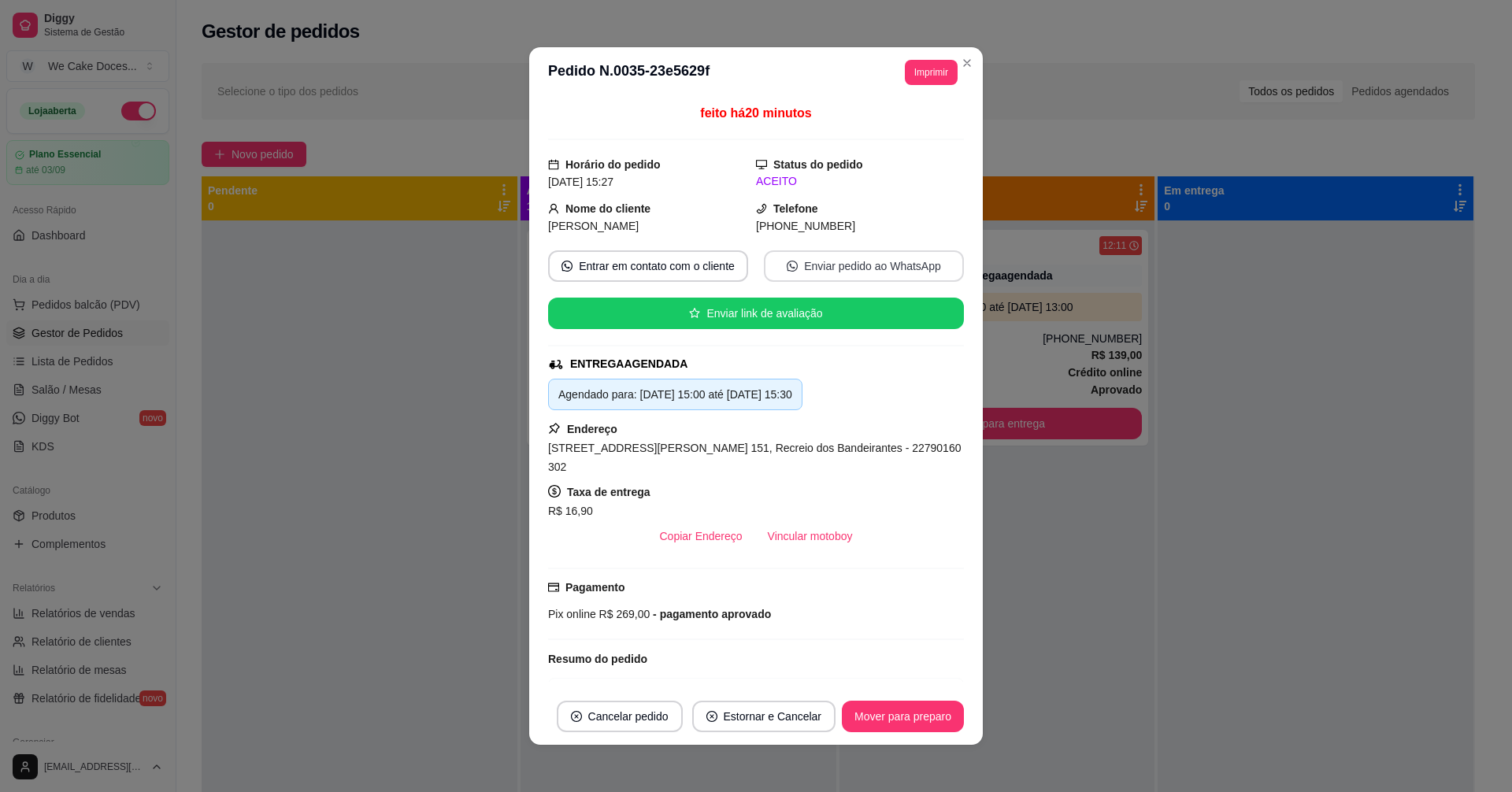
click at [816, 263] on div "feito há 20 minutos Horário do pedido 14/08/2025 15:27 Status do pedido ACEITO …" at bounding box center [756, 393] width 416 height 578
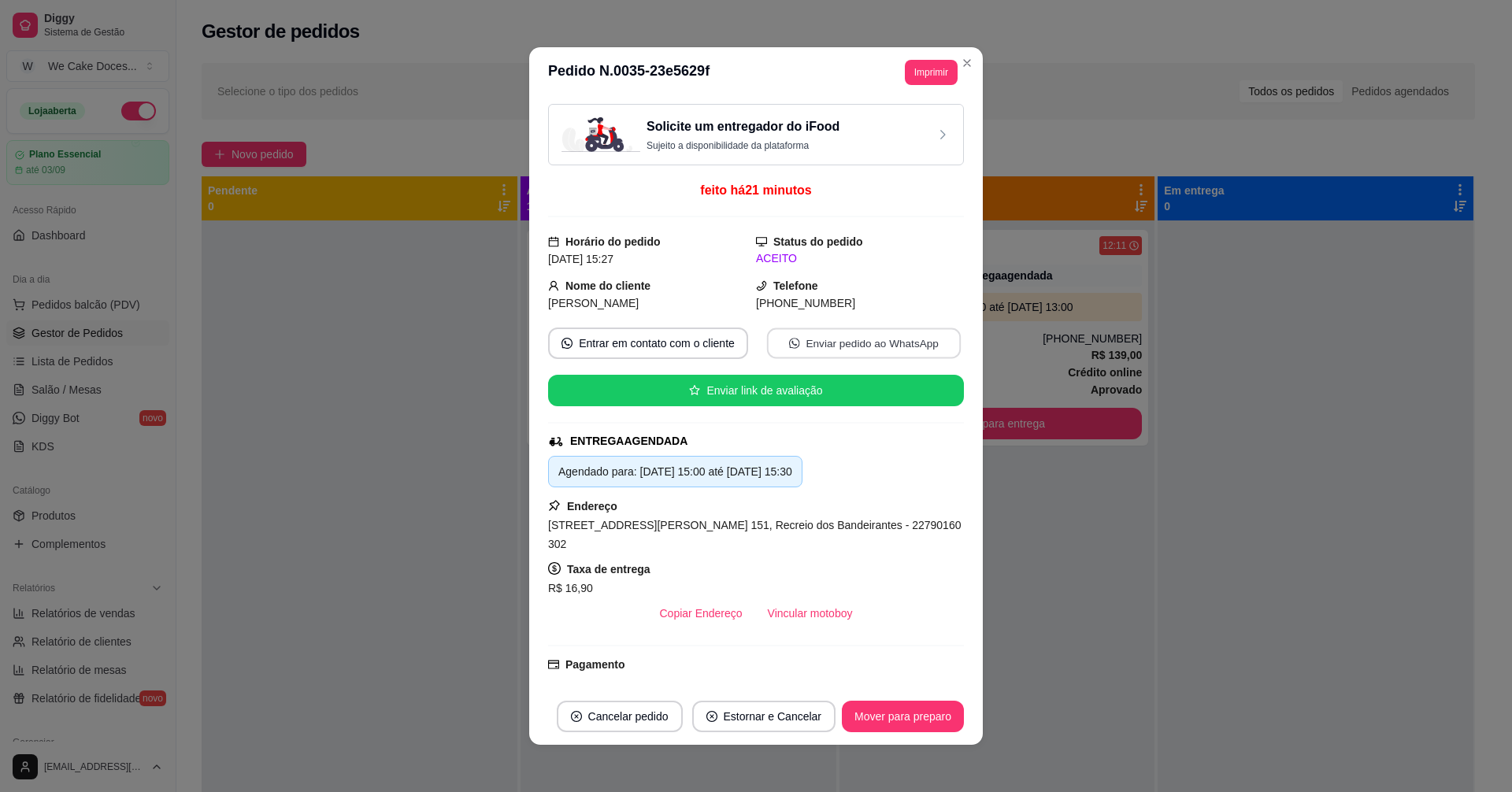
click at [800, 348] on button "Enviar pedido ao WhatsApp" at bounding box center [863, 344] width 194 height 31
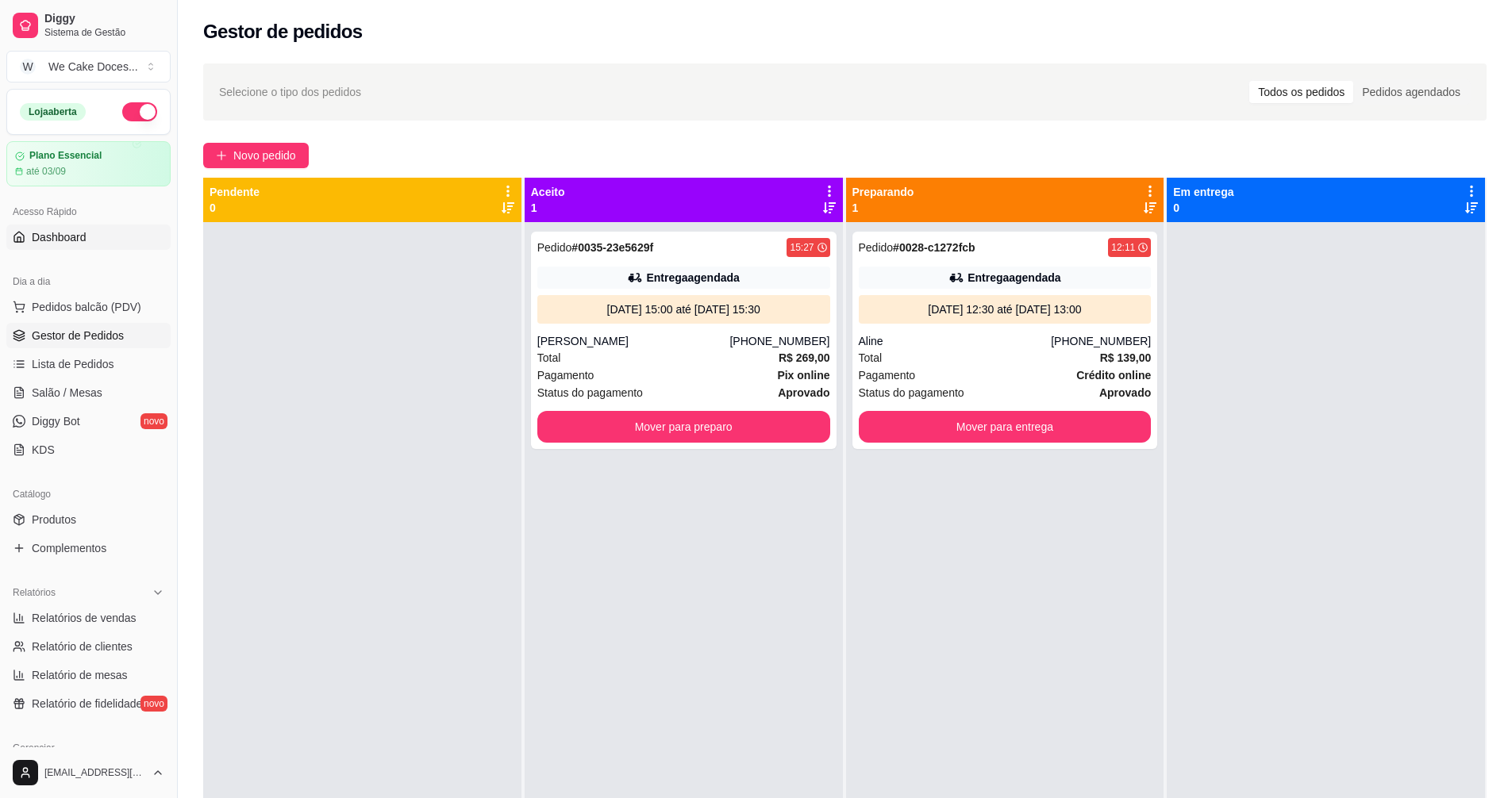
click at [38, 233] on span "Dashboard" at bounding box center [59, 237] width 54 height 16
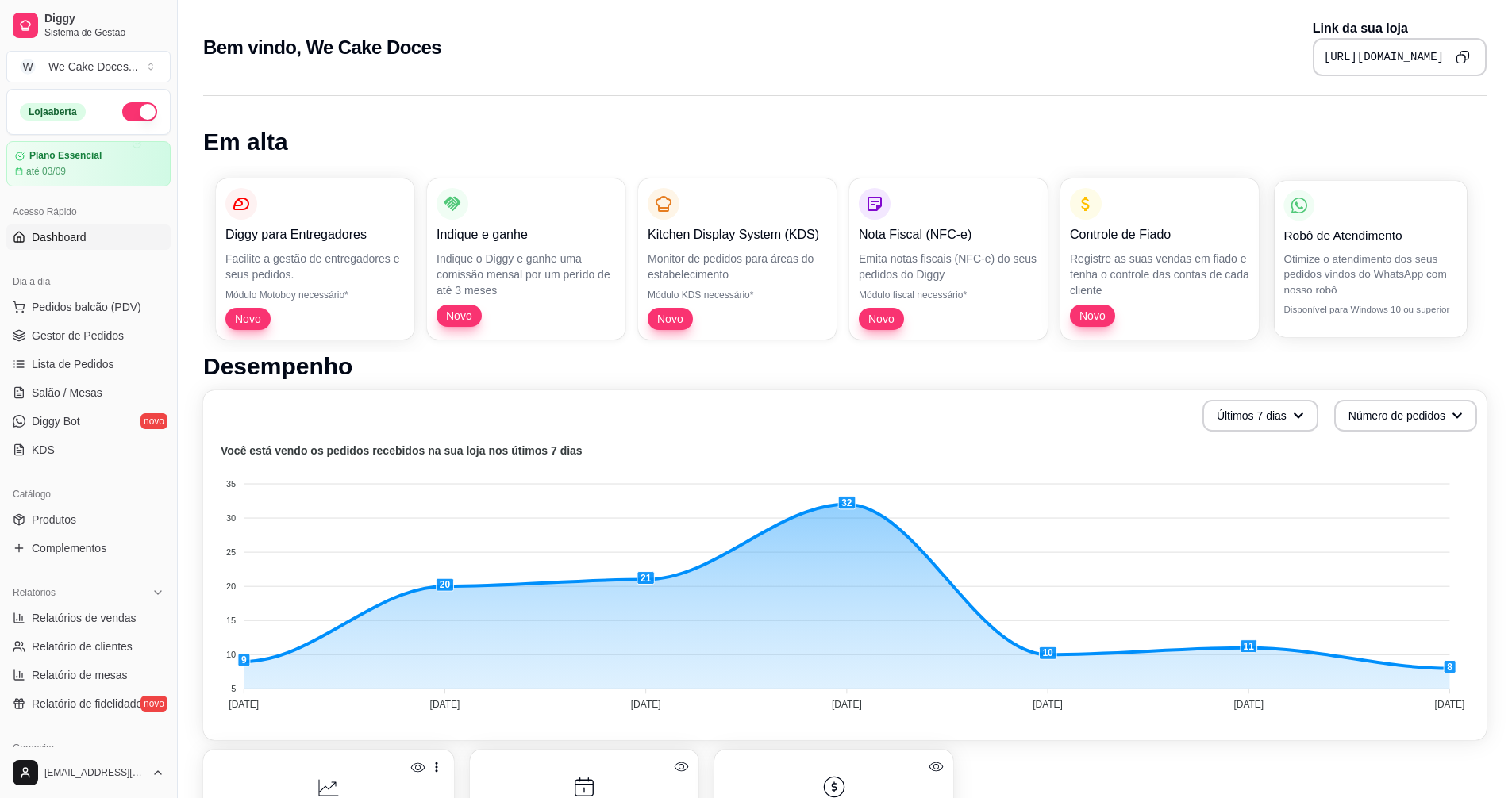
click at [1326, 235] on p "Robô de Atendimento" at bounding box center [1370, 235] width 174 height 18
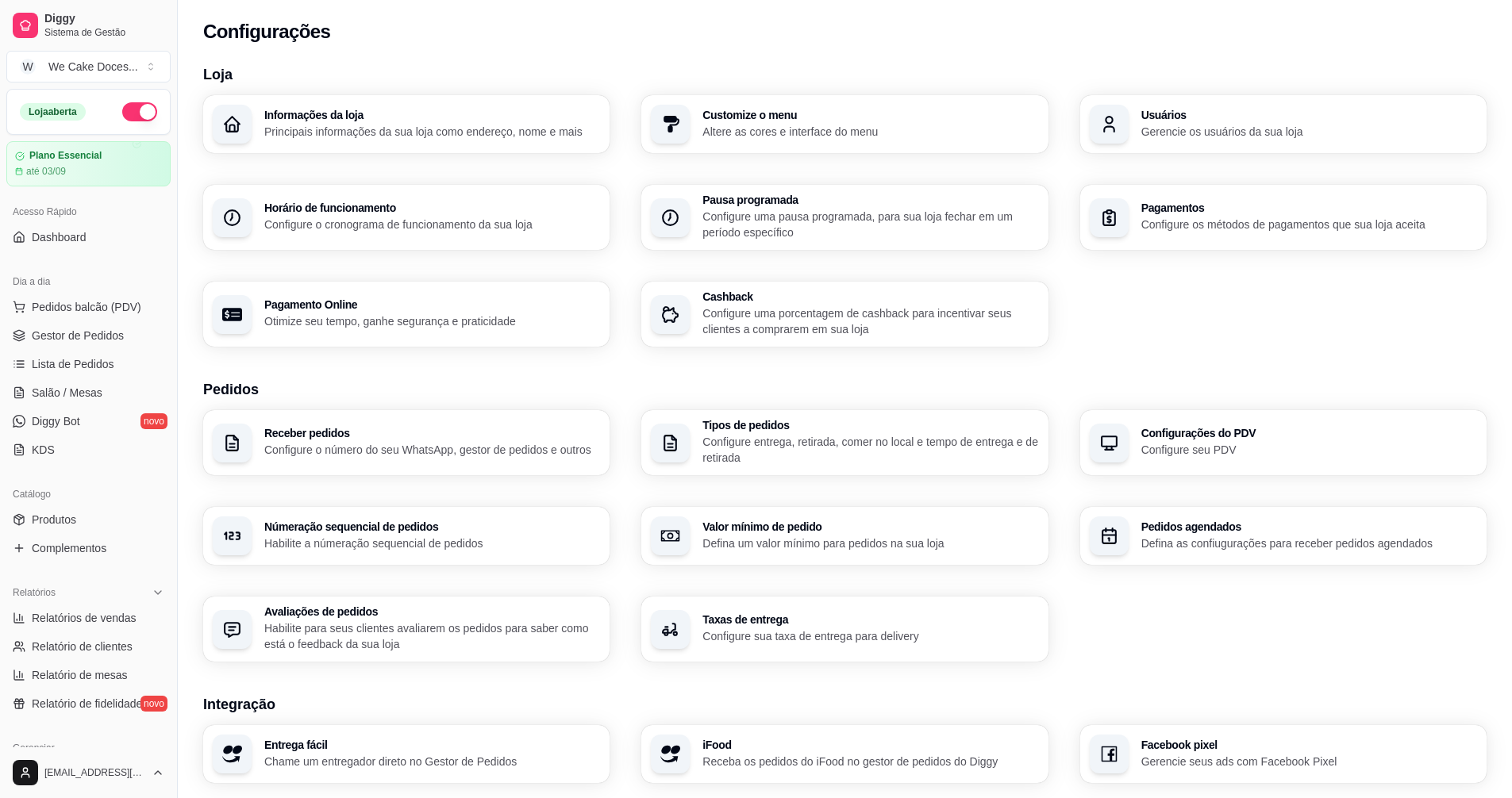
scroll to position [292, 0]
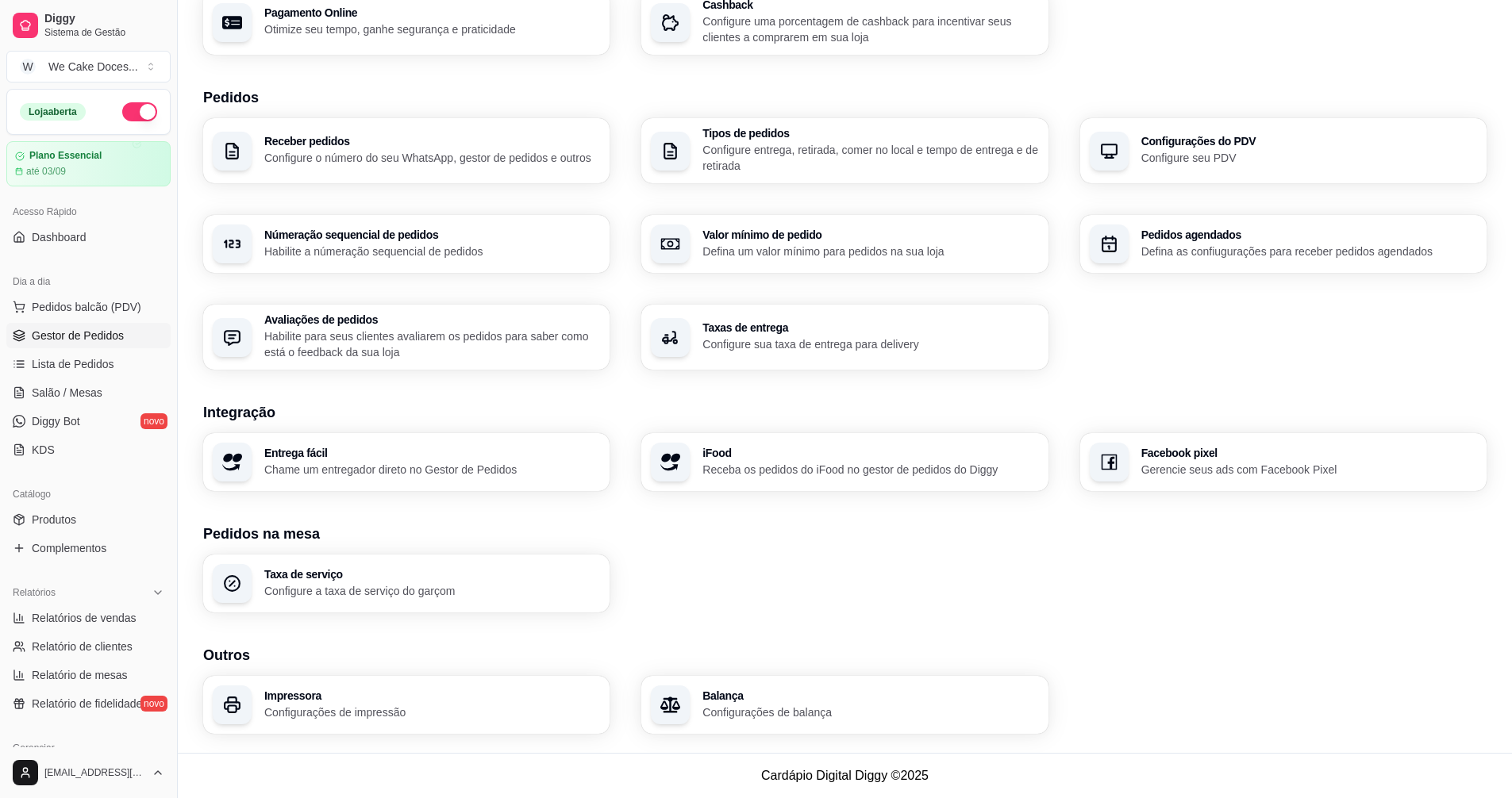
click at [50, 333] on span "Gestor de Pedidos" at bounding box center [78, 336] width 92 height 16
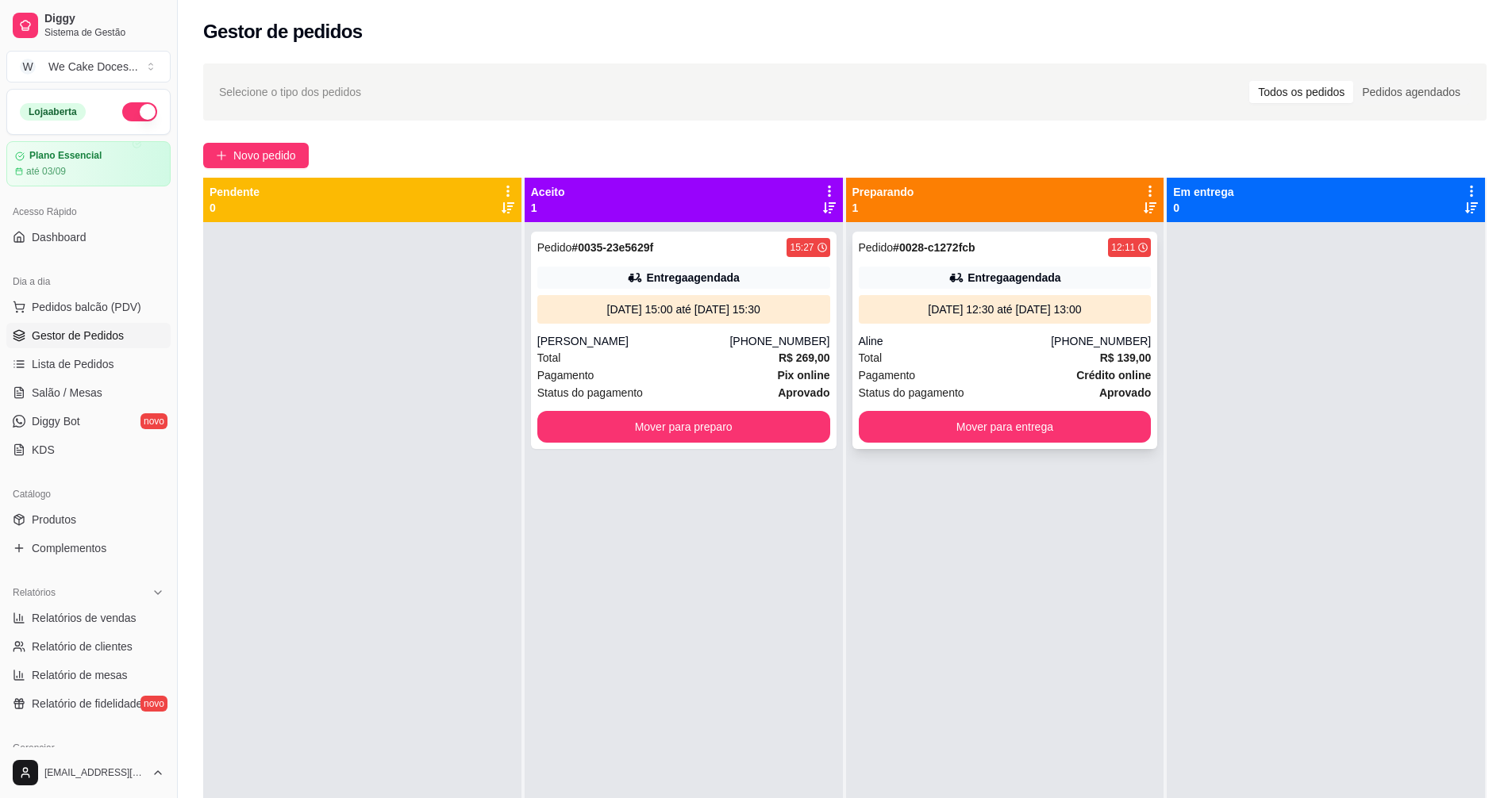
click at [1030, 257] on div "Pedido # 0028-c1272fcb 12:11 Entrega agendada 15/08/25 às 12:30 até 15/08/25 às…" at bounding box center [1005, 341] width 306 height 217
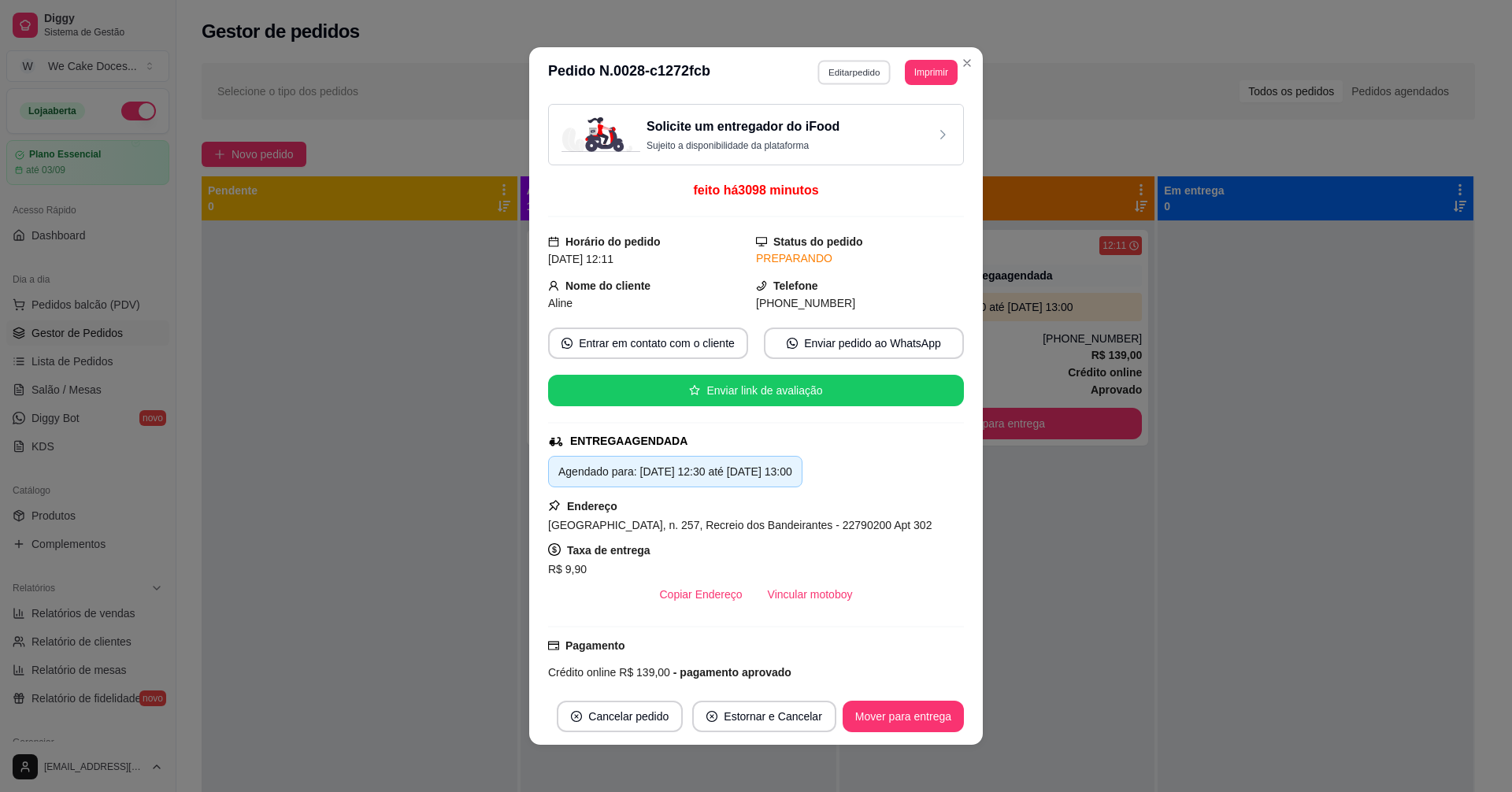
click at [857, 76] on button "Editar pedido" at bounding box center [855, 71] width 73 height 24
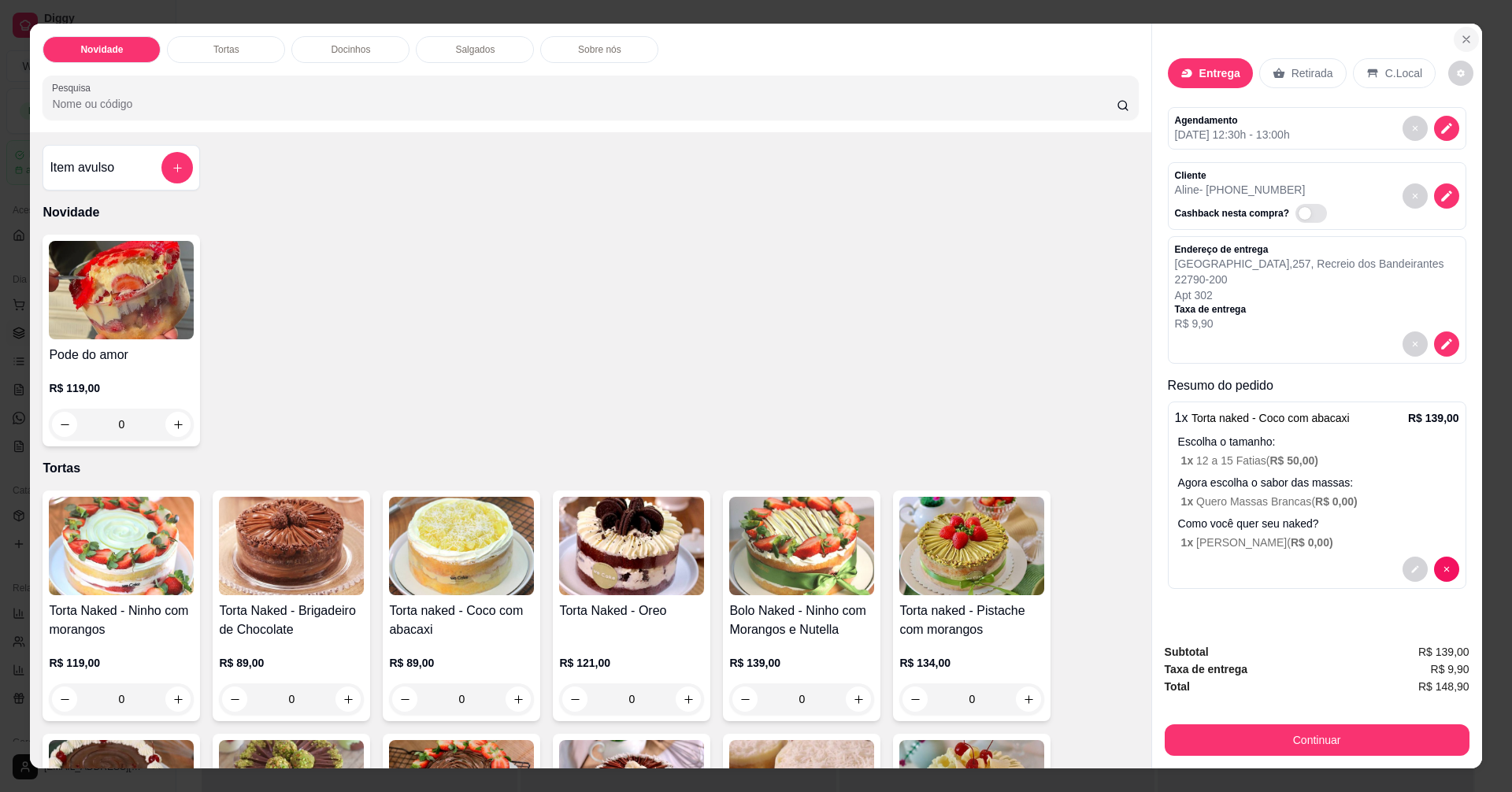
click at [1463, 37] on icon "Close" at bounding box center [1466, 39] width 13 height 13
